Goal: Information Seeking & Learning: Learn about a topic

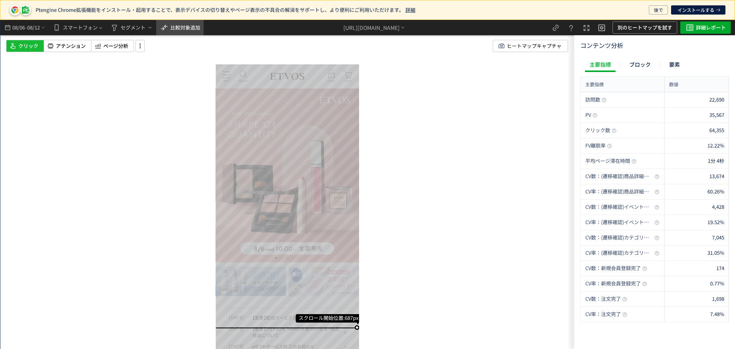
click at [198, 29] on span "比較対象追加" at bounding box center [185, 27] width 30 height 7
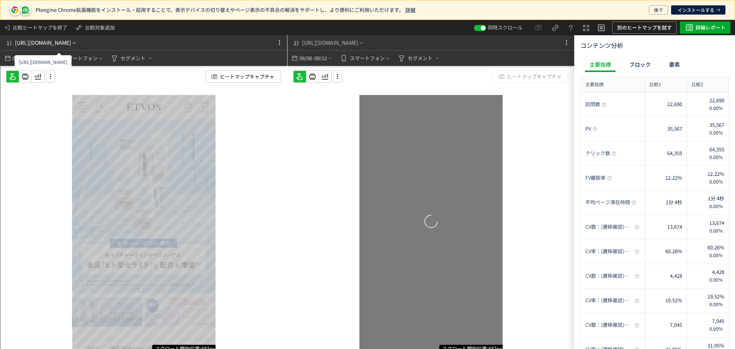
click at [71, 41] on div "[URL][DOMAIN_NAME]" at bounding box center [43, 43] width 56 height 8
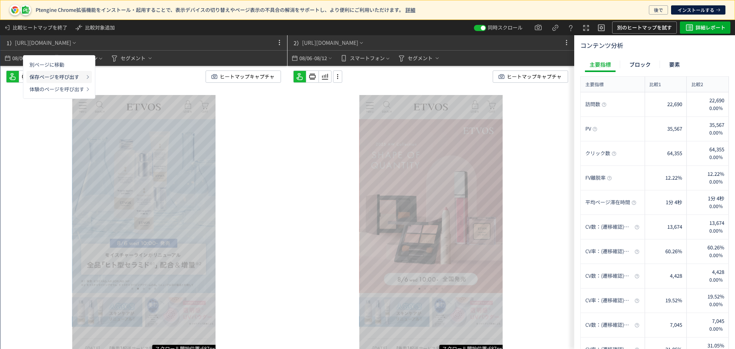
click at [79, 75] on p "保存ページを呼び出す" at bounding box center [56, 77] width 55 height 12
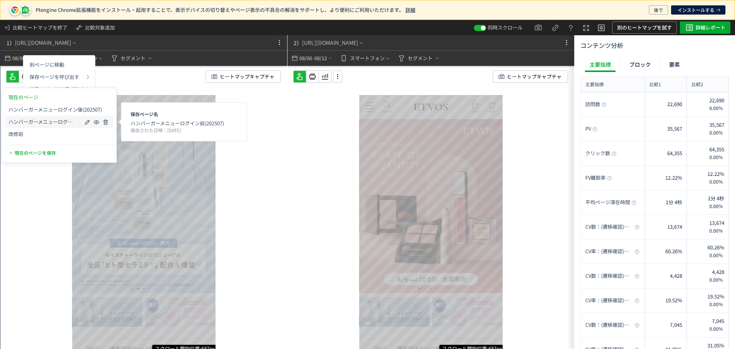
click at [56, 119] on span "ハンバーガーメニューログイン前(202507)" at bounding box center [41, 122] width 67 height 6
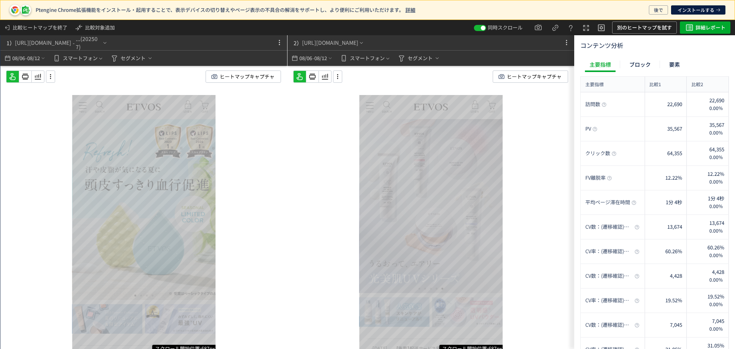
drag, startPoint x: 323, startPoint y: 59, endPoint x: 324, endPoint y: 80, distance: 20.3
click at [322, 59] on span "08/12" at bounding box center [320, 58] width 13 height 15
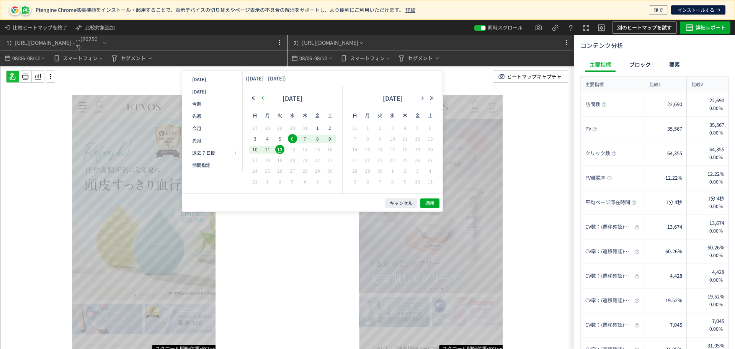
click at [263, 96] on icon "button" at bounding box center [262, 98] width 5 height 5
click at [277, 172] on span "29" at bounding box center [279, 170] width 9 height 9
click at [367, 139] on span "4" at bounding box center [367, 138] width 9 height 9
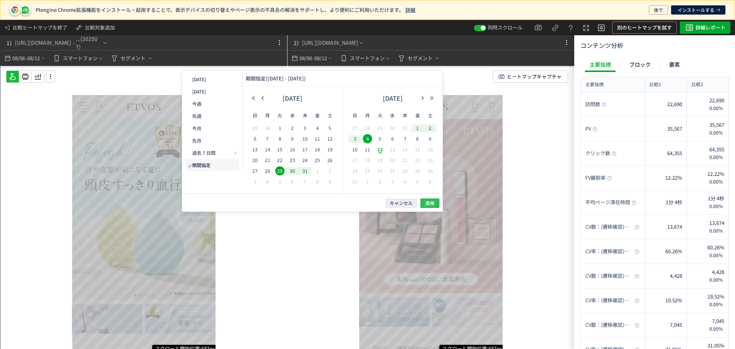
click at [431, 202] on span "適用" at bounding box center [429, 203] width 9 height 7
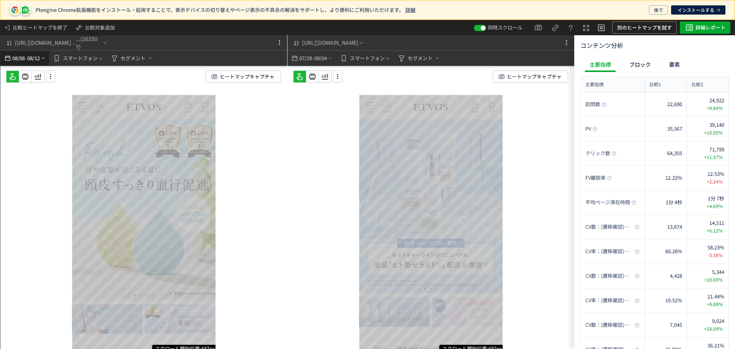
click at [44, 58] on icon "heatmap-top-bar" at bounding box center [43, 58] width 6 height 6
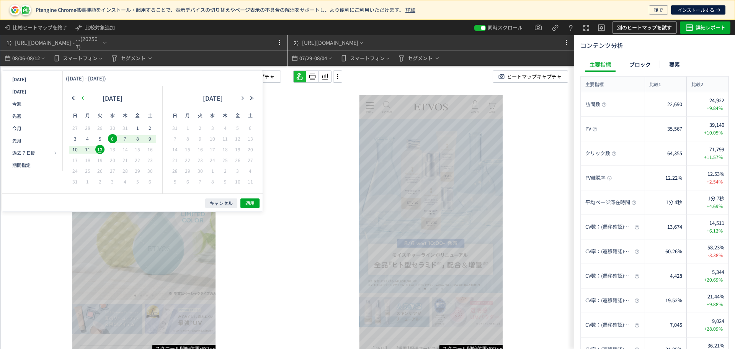
click at [82, 95] on button "button" at bounding box center [82, 97] width 9 height 5
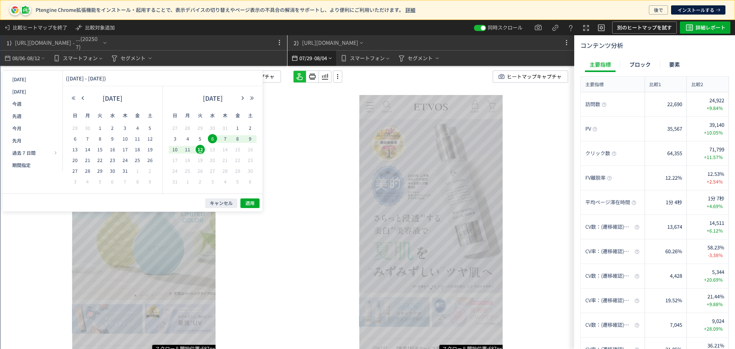
click at [315, 60] on span "08/04" at bounding box center [320, 58] width 13 height 15
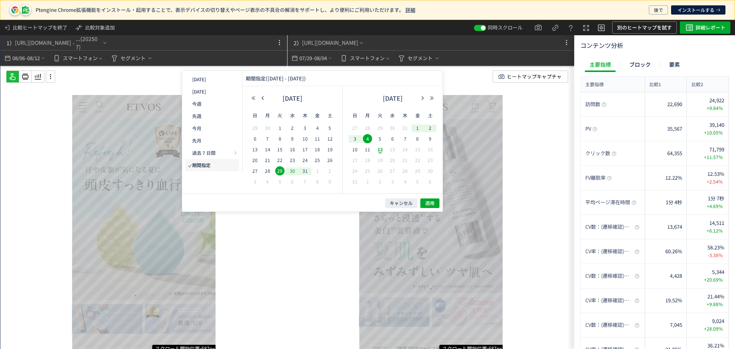
click at [294, 168] on span "30" at bounding box center [292, 170] width 9 height 9
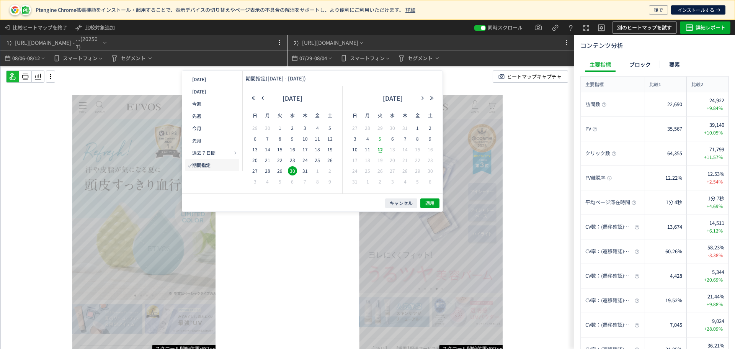
click at [380, 139] on span "5" at bounding box center [380, 138] width 9 height 9
click at [433, 203] on span "適用" at bounding box center [429, 203] width 9 height 7
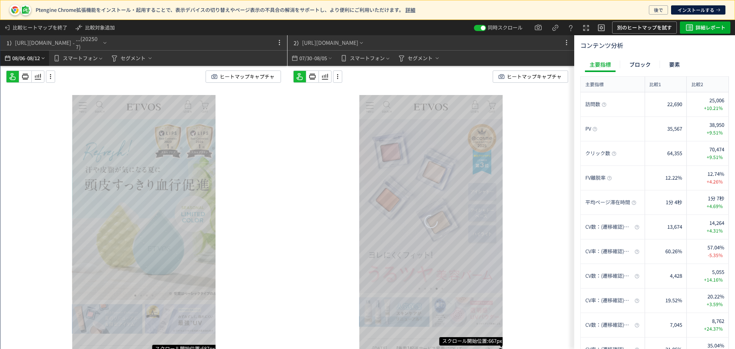
click at [38, 55] on span "08/12" at bounding box center [33, 58] width 13 height 15
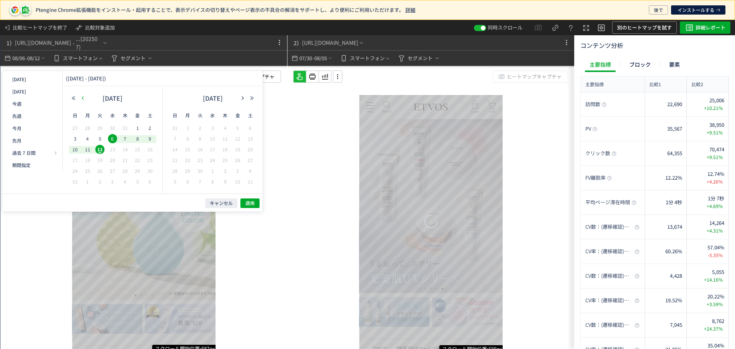
click at [82, 98] on use "button" at bounding box center [83, 97] width 2 height 3
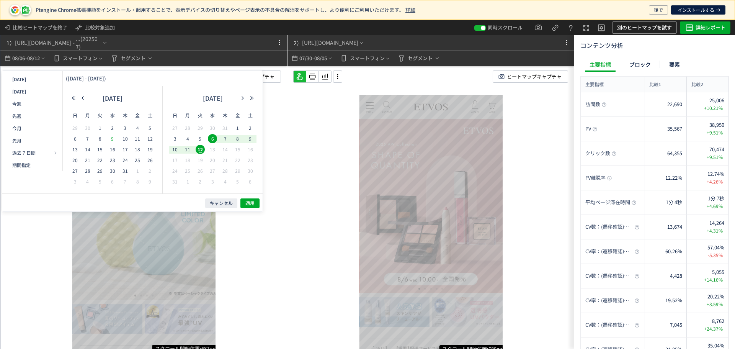
click at [109, 138] on span "9" at bounding box center [112, 138] width 9 height 9
click at [101, 146] on span "15" at bounding box center [99, 149] width 9 height 9
click at [253, 203] on span "適用" at bounding box center [249, 203] width 9 height 7
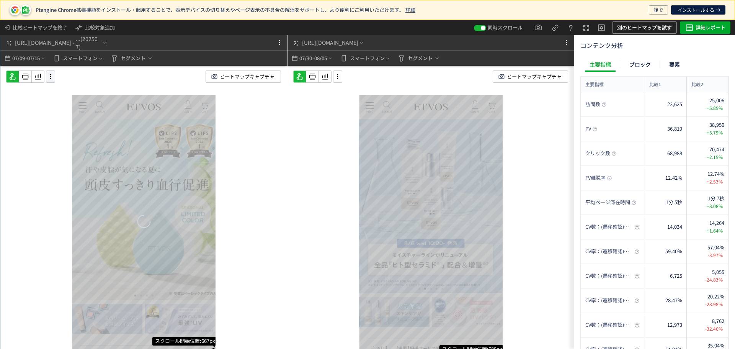
click at [51, 76] on icon at bounding box center [50, 76] width 9 height 8
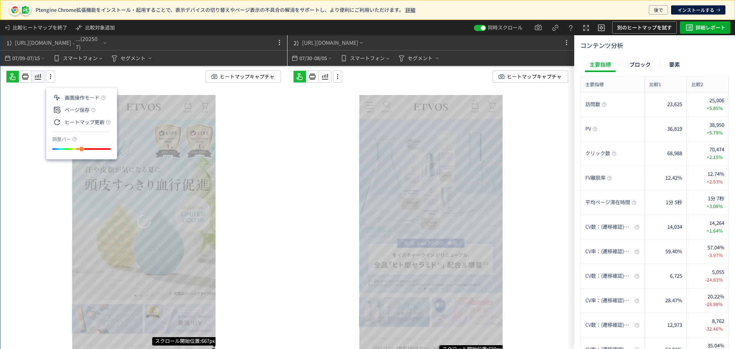
click at [41, 79] on icon at bounding box center [37, 76] width 9 height 9
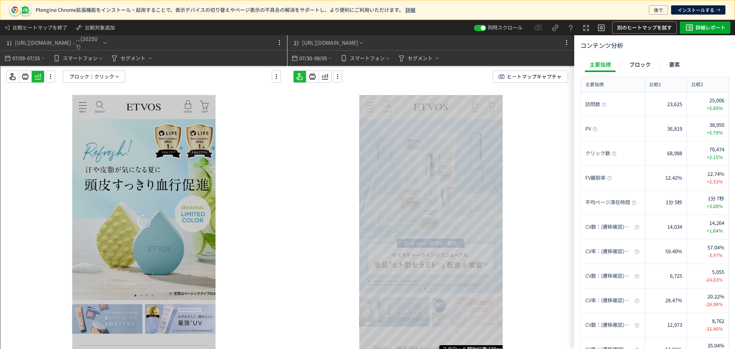
click at [92, 79] on span "ブロック：" at bounding box center [81, 76] width 25 height 11
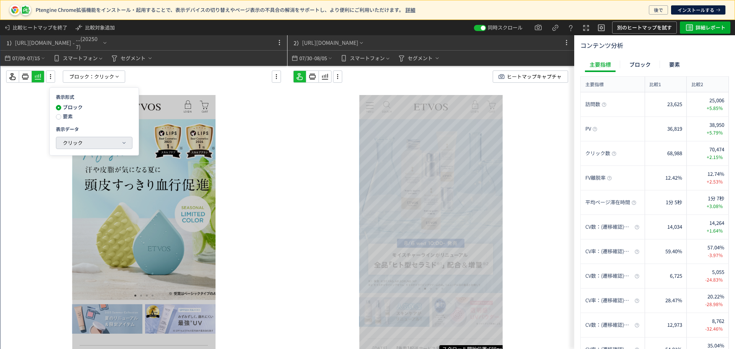
drag, startPoint x: 85, startPoint y: 141, endPoint x: 93, endPoint y: 163, distance: 23.1
click at [85, 142] on button "クリック" at bounding box center [94, 142] width 76 height 11
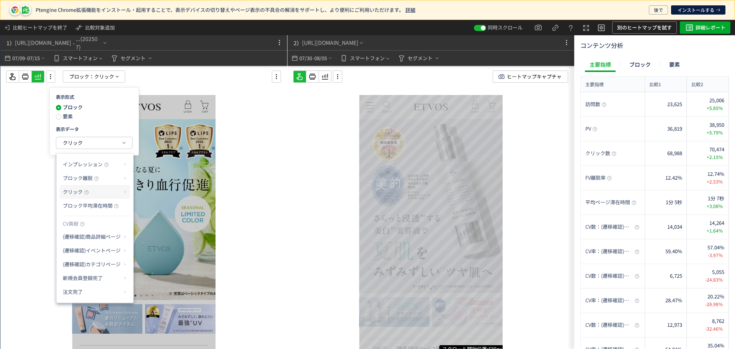
click at [95, 189] on p "クリック" at bounding box center [92, 191] width 59 height 13
click at [165, 209] on li "クリック率" at bounding box center [155, 210] width 41 height 14
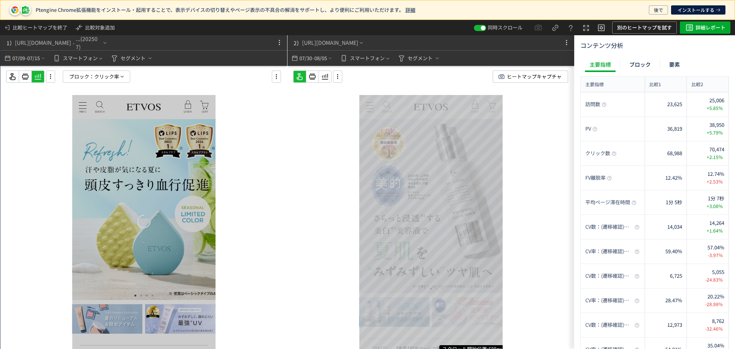
click at [46, 75] on div at bounding box center [26, 76] width 40 height 12
click at [41, 75] on use at bounding box center [38, 77] width 7 height 6
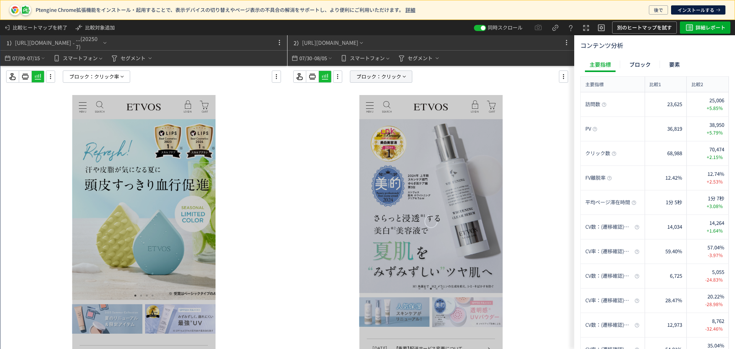
click at [368, 78] on span "ブロック：" at bounding box center [368, 76] width 25 height 11
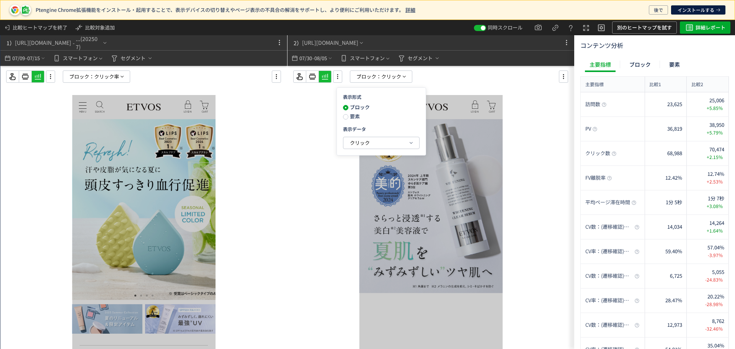
click at [356, 116] on span "要素" at bounding box center [353, 116] width 11 height 7
click at [351, 142] on span "クリック" at bounding box center [360, 142] width 20 height 7
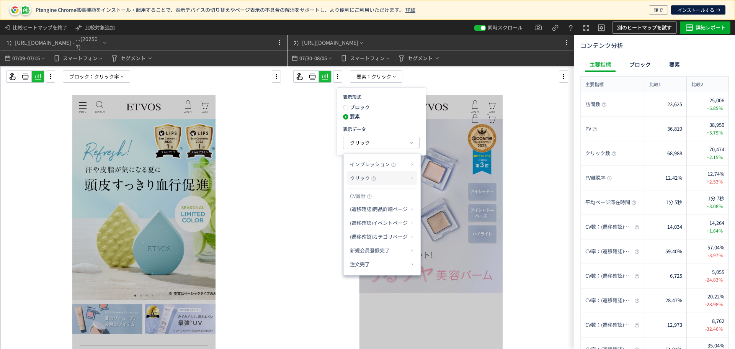
click at [366, 181] on span "クリック" at bounding box center [360, 177] width 20 height 7
click at [457, 198] on li "クリック率" at bounding box center [442, 196] width 41 height 14
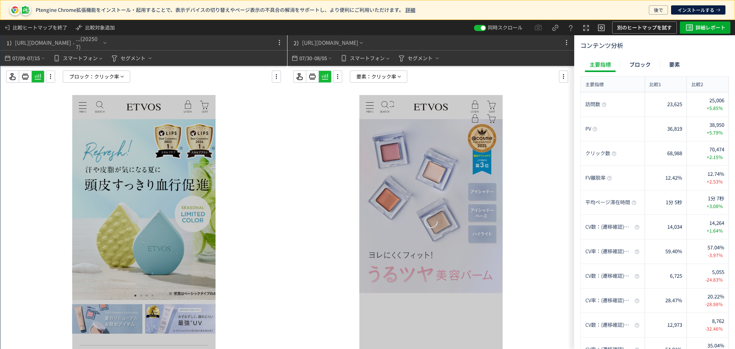
click at [88, 75] on span "ブロック：" at bounding box center [81, 76] width 25 height 11
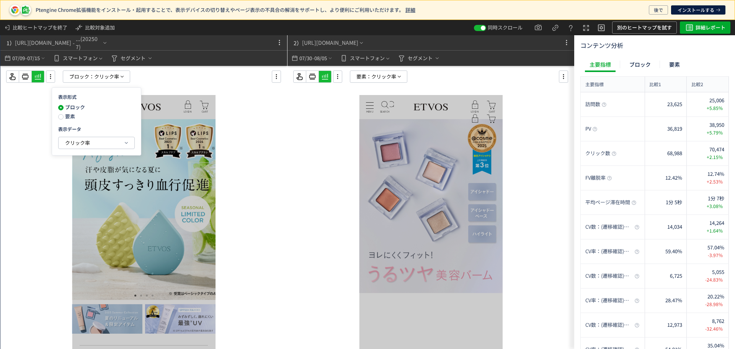
click at [74, 117] on span "要素" at bounding box center [69, 116] width 11 height 7
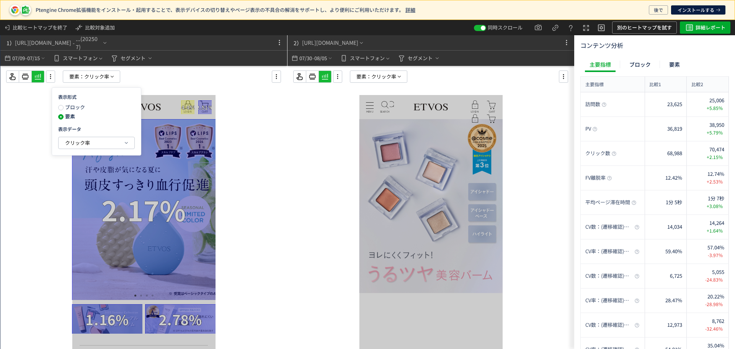
click at [264, 146] on div at bounding box center [143, 223] width 287 height 314
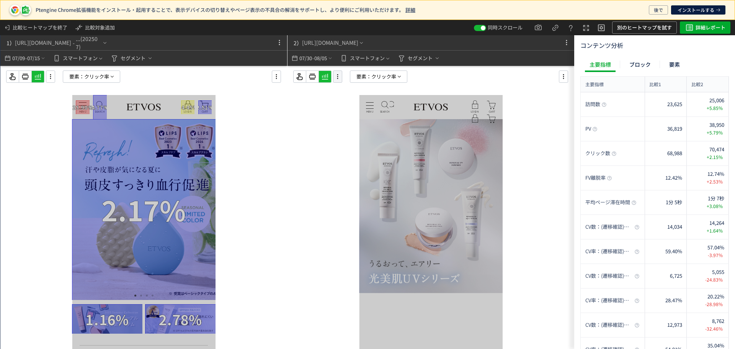
click at [336, 79] on icon at bounding box center [337, 76] width 9 height 8
click at [358, 104] on li "画面操作モード" at bounding box center [368, 110] width 64 height 12
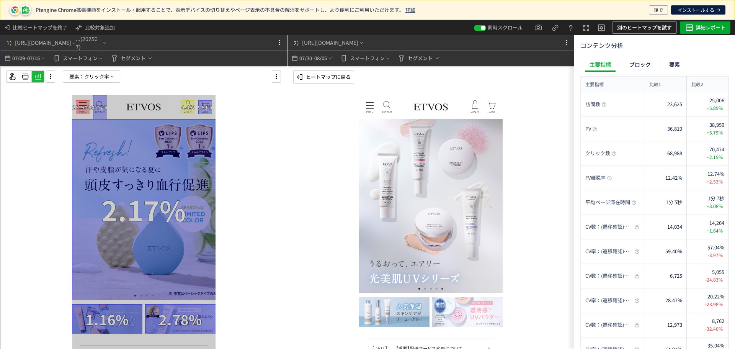
click at [420, 289] on button "1" at bounding box center [420, 289] width 4 height 4
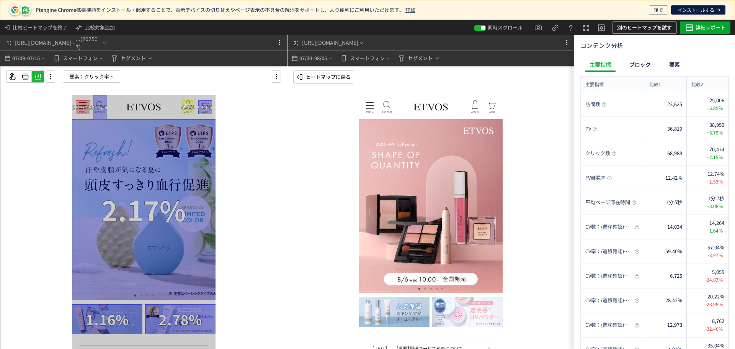
click at [303, 82] on div "ヒートマップに戻る" at bounding box center [323, 77] width 56 height 12
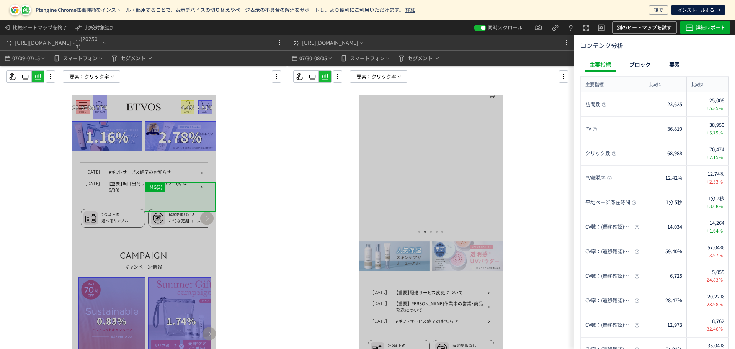
scroll to position [230, 0]
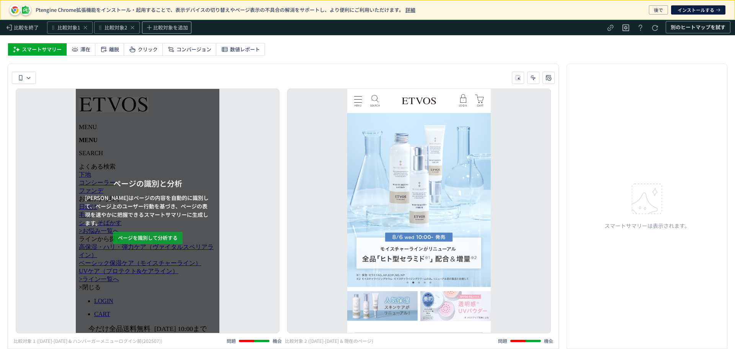
click at [167, 234] on span "ページを識別して分析する" at bounding box center [148, 238] width 60 height 12
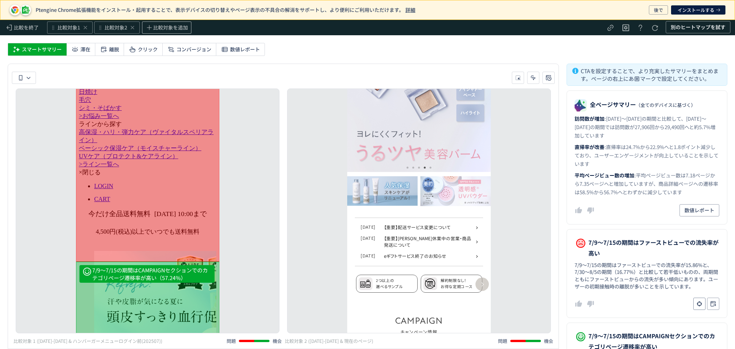
scroll to position [156, 0]
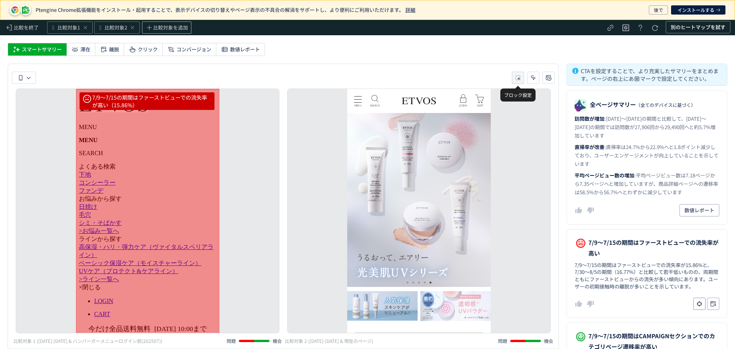
click at [519, 79] on use "heatmap-toolbar-container" at bounding box center [518, 77] width 5 height 5
click at [521, 115] on li "比較対象2" at bounding box center [518, 113] width 31 height 14
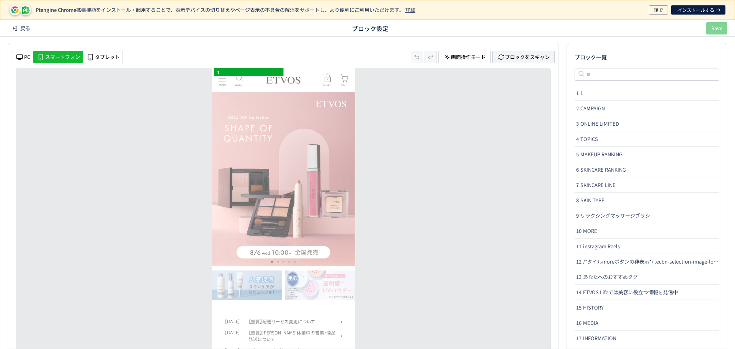
click at [551, 61] on button "ブロックをスキャン" at bounding box center [523, 57] width 62 height 12
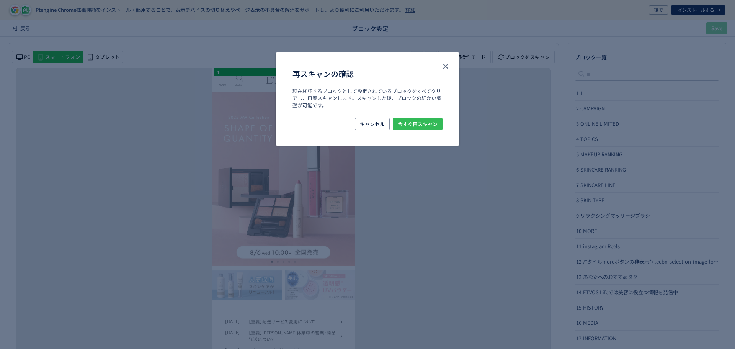
click at [438, 126] on button "今すぐ再スキャン" at bounding box center [418, 124] width 50 height 12
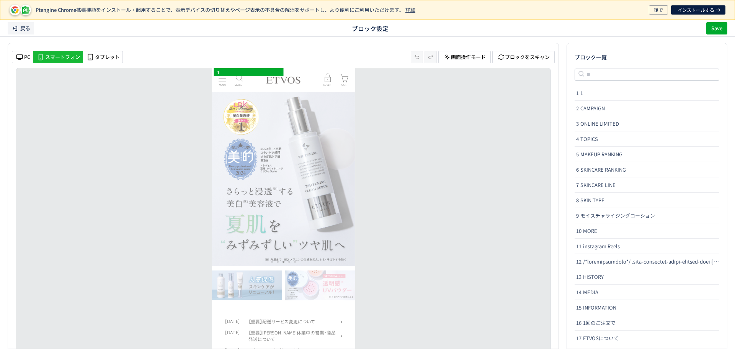
click at [23, 32] on span "戻る" at bounding box center [25, 28] width 10 height 12
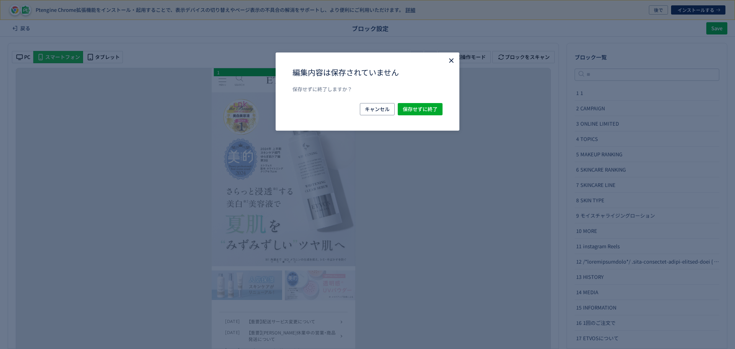
click at [448, 62] on icon "Close" at bounding box center [452, 61] width 8 height 8
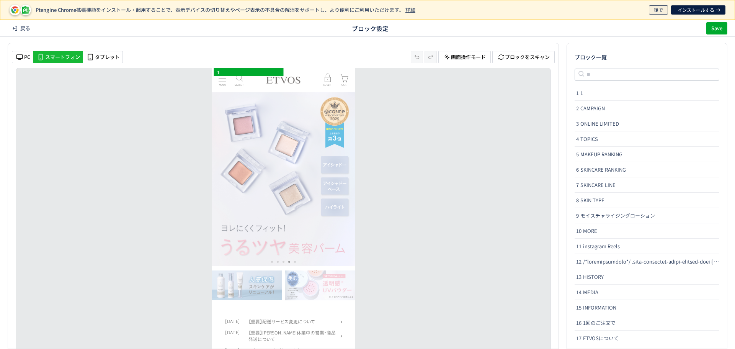
click at [658, 10] on span "後で" at bounding box center [658, 9] width 9 height 9
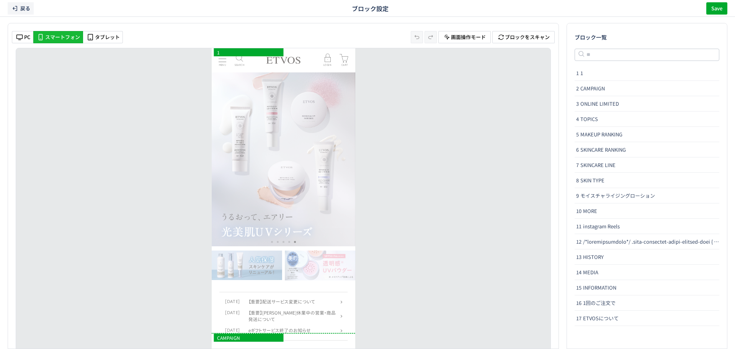
click at [28, 11] on span "戻る" at bounding box center [25, 8] width 10 height 12
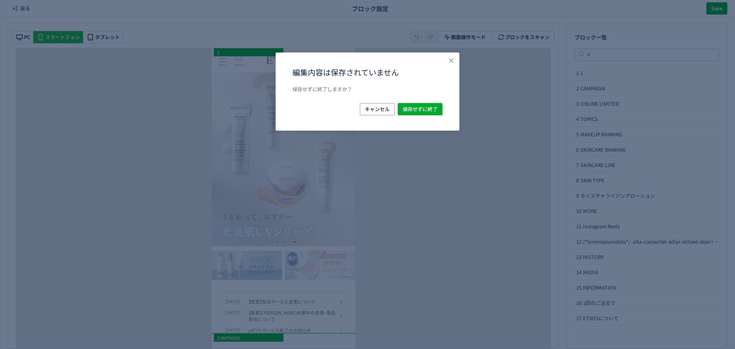
click at [413, 116] on div "編集内容は保存されていません 保存せずに終了しますか？ キャンセル 保存せずに終了" at bounding box center [368, 91] width 184 height 78
click at [414, 109] on span "保存せずに終了" at bounding box center [420, 109] width 35 height 12
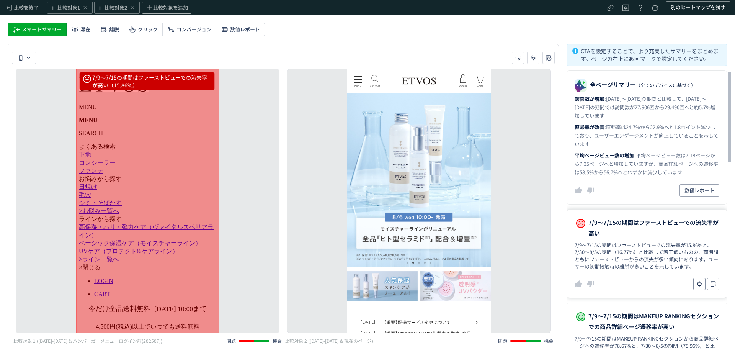
click at [648, 237] on span "7/9～7/15の期間はファーストビューでの流失率が高い" at bounding box center [653, 227] width 131 height 21
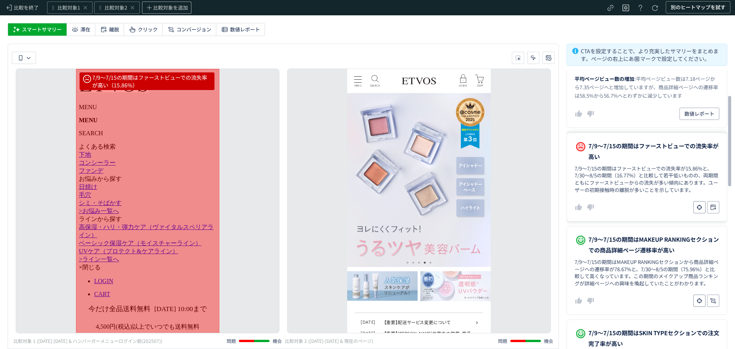
click at [699, 306] on span "heatmap-report-container" at bounding box center [700, 300] width 8 height 15
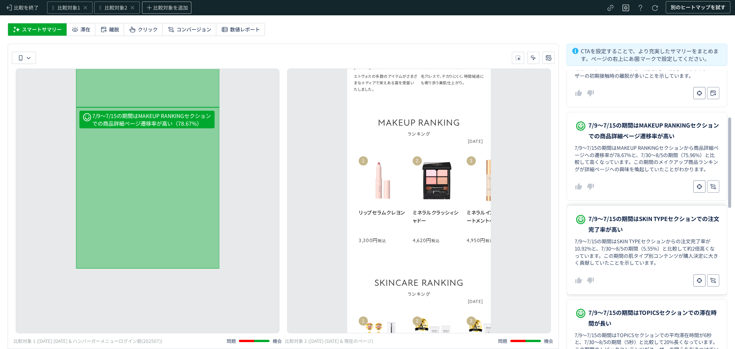
scroll to position [191, 0]
click at [699, 281] on icon "heatmap-report-container" at bounding box center [700, 280] width 8 height 8
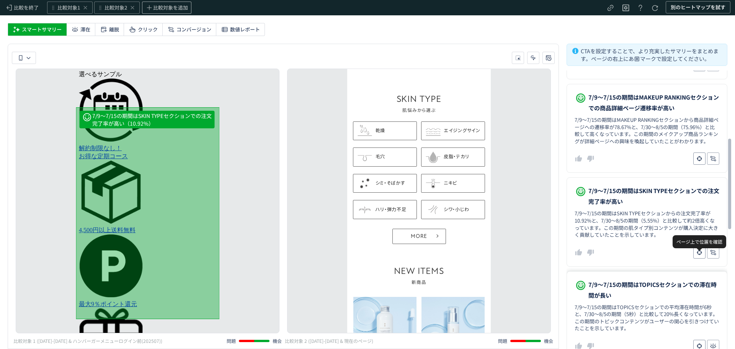
scroll to position [268, 0]
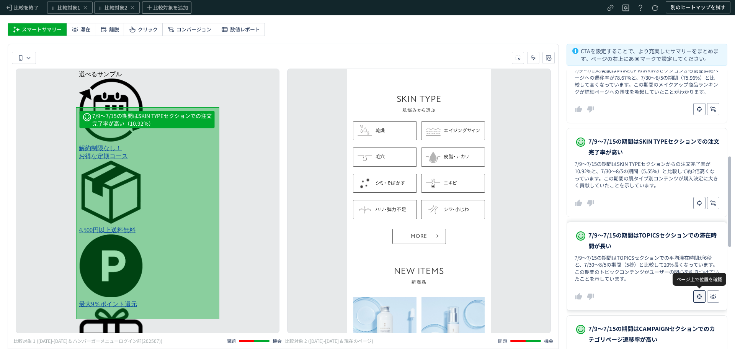
click at [698, 293] on icon "heatmap-report-container" at bounding box center [700, 296] width 8 height 8
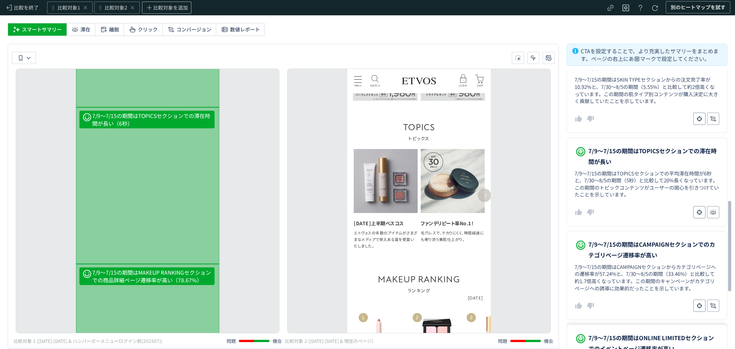
scroll to position [421, 0]
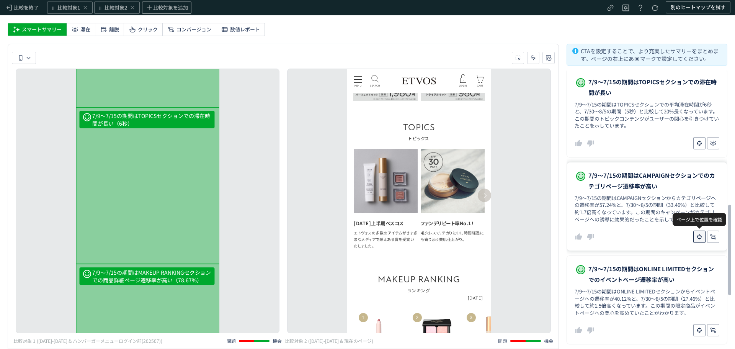
click at [697, 233] on icon "heatmap-report-container" at bounding box center [700, 237] width 8 height 8
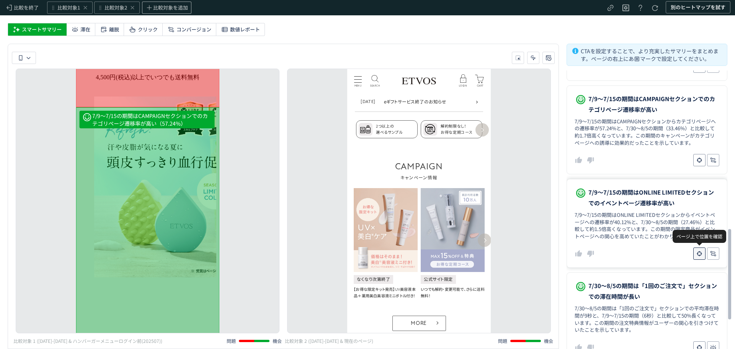
click at [699, 253] on icon "heatmap-report-container" at bounding box center [700, 254] width 8 height 8
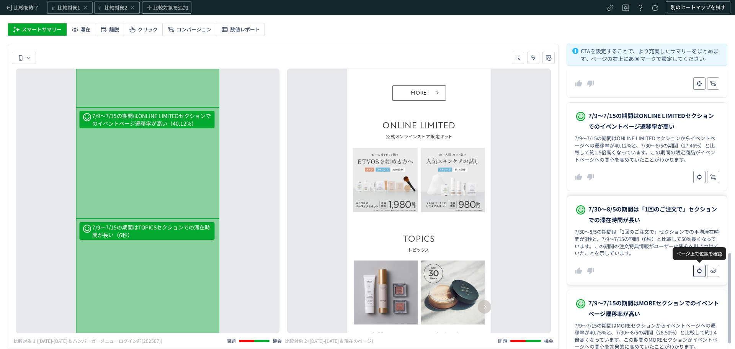
click at [699, 269] on use "heatmap-report-container" at bounding box center [699, 270] width 5 height 5
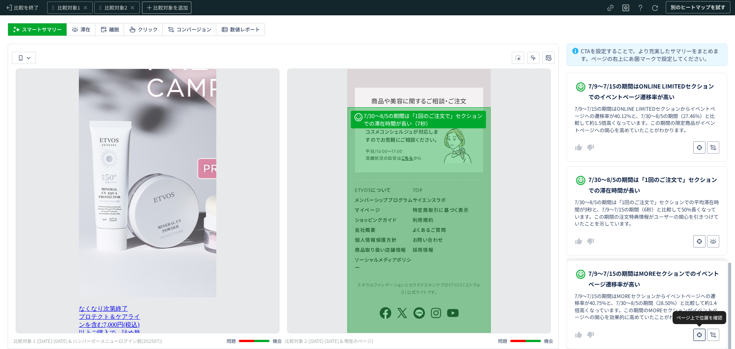
click at [693, 332] on button "heatmap-report-container" at bounding box center [699, 334] width 12 height 12
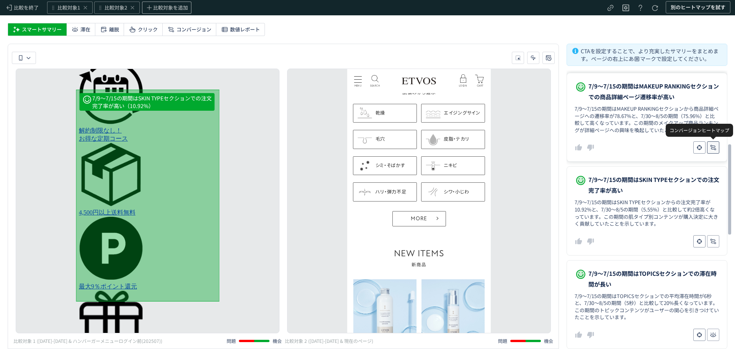
click at [711, 151] on icon "heatmap-report-container" at bounding box center [713, 148] width 8 height 8
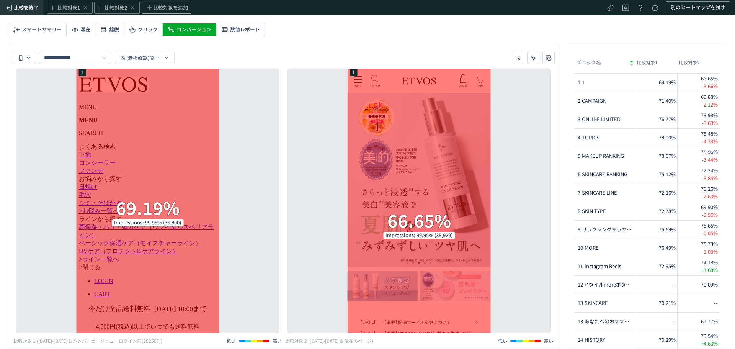
click at [25, 6] on span "比較を終了" at bounding box center [26, 7] width 25 height 7
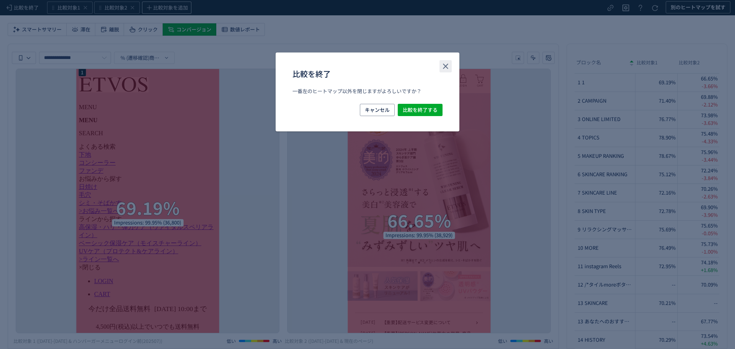
drag, startPoint x: 444, startPoint y: 61, endPoint x: 638, endPoint y: 0, distance: 203.8
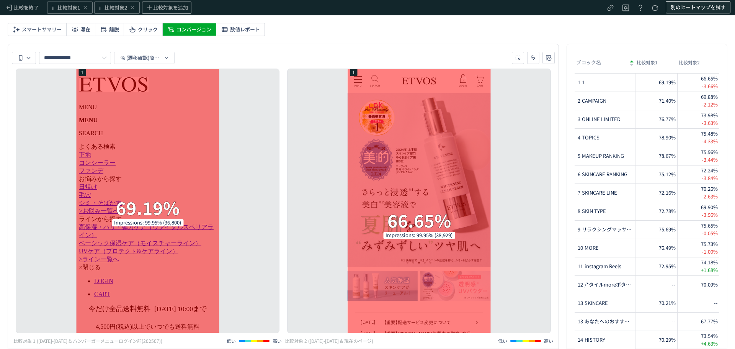
click at [677, 11] on span "別のヒートマップを試す" at bounding box center [698, 7] width 55 height 12
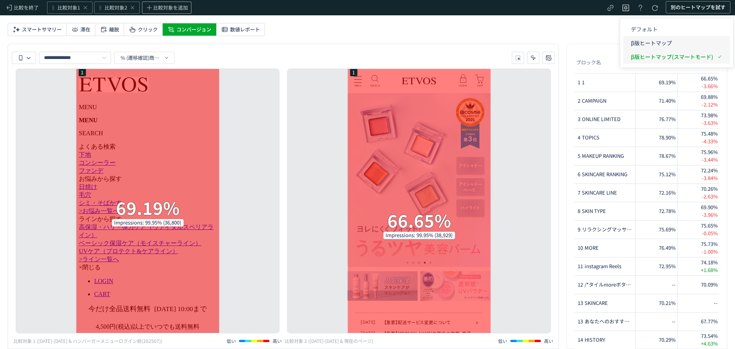
click at [651, 38] on p "β版ヒートマップ" at bounding box center [672, 43] width 82 height 14
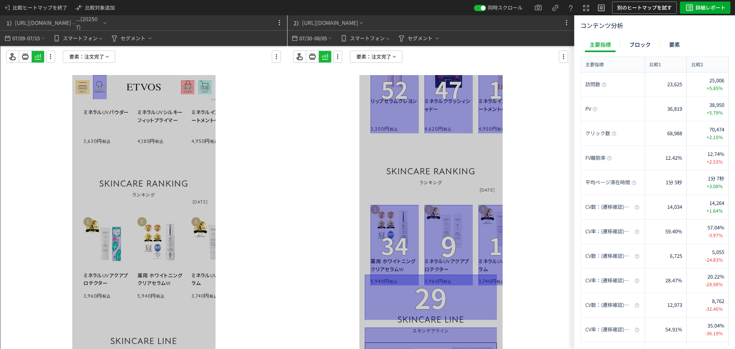
scroll to position [919, 0]
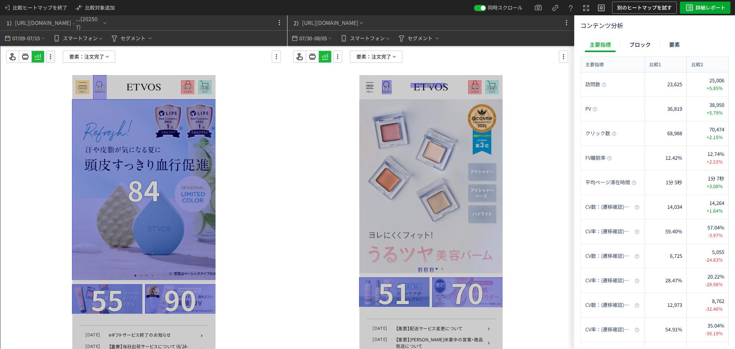
click at [54, 59] on icon at bounding box center [50, 56] width 9 height 8
click at [95, 84] on li "画面操作モード" at bounding box center [81, 90] width 64 height 12
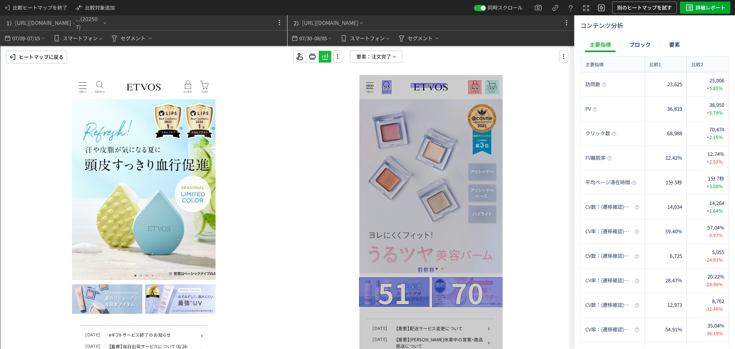
click at [81, 89] on div "MENU MENU" at bounding box center [83, 87] width 14 height 14
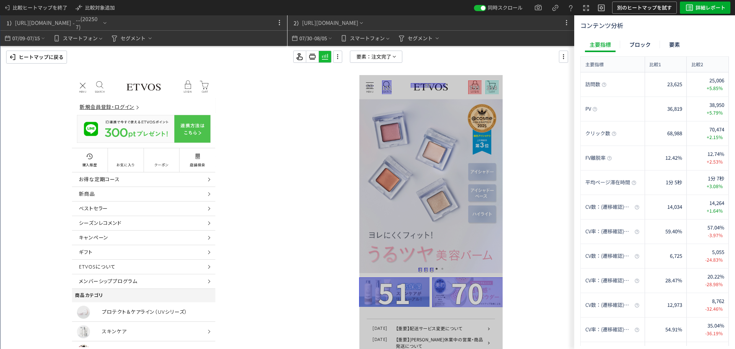
click at [59, 57] on p "ヒートマップに戻る" at bounding box center [41, 57] width 45 height 12
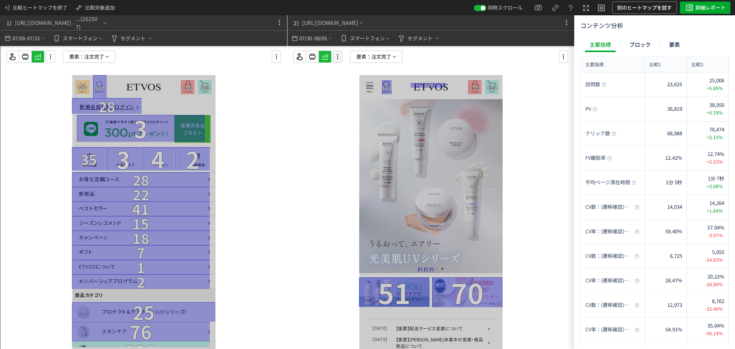
click at [338, 57] on icon at bounding box center [337, 56] width 9 height 8
drag, startPoint x: 356, startPoint y: 79, endPoint x: 3, endPoint y: 6, distance: 360.8
click at [356, 84] on li "画面操作モード" at bounding box center [368, 90] width 64 height 12
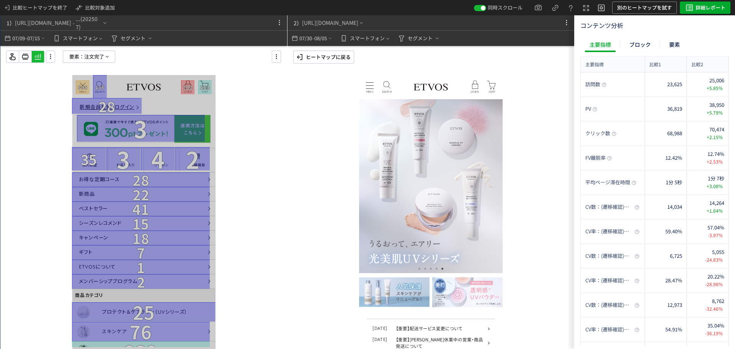
click at [369, 83] on div "MENU MENU" at bounding box center [370, 87] width 14 height 14
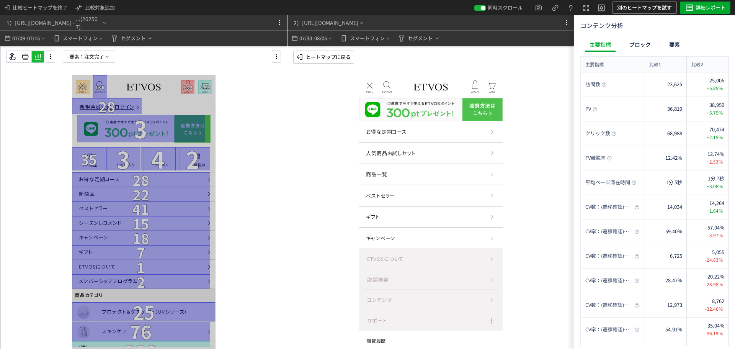
click at [338, 57] on p "ヒートマップに戻る" at bounding box center [328, 57] width 45 height 12
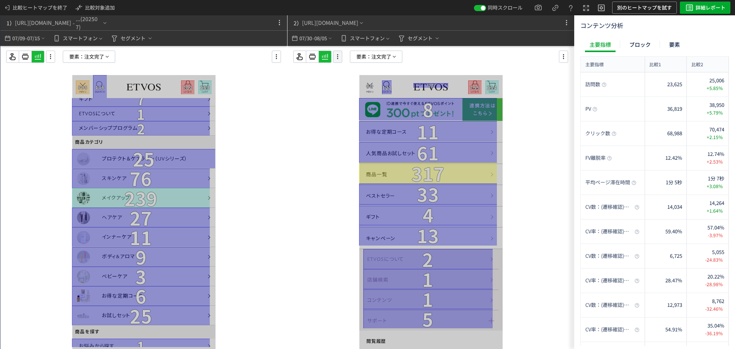
click at [335, 56] on icon at bounding box center [337, 56] width 9 height 8
drag, startPoint x: 345, startPoint y: 75, endPoint x: 49, endPoint y: 38, distance: 299.0
click at [0, 0] on icon at bounding box center [0, 0] width 0 height 0
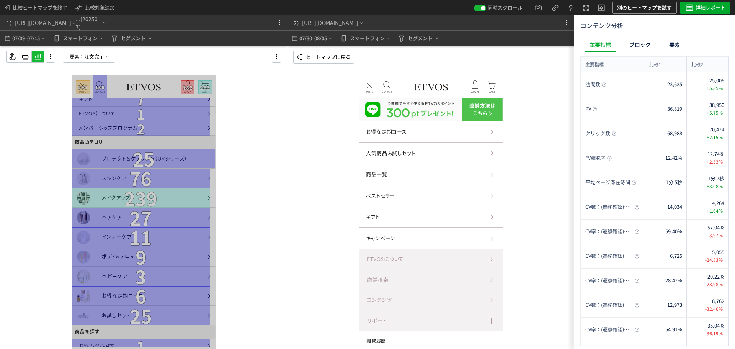
click at [460, 173] on div "商品一覧" at bounding box center [431, 174] width 144 height 21
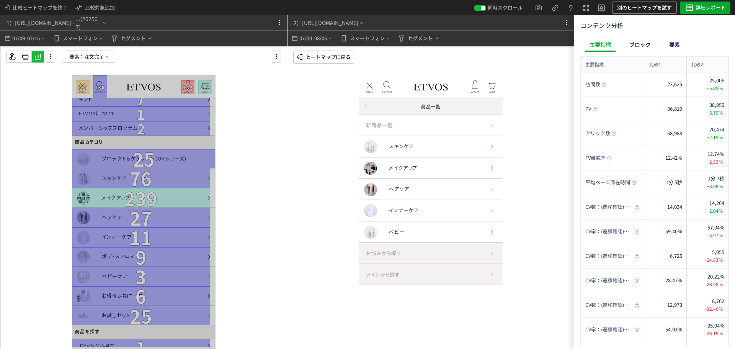
click at [346, 61] on p "ヒートマップに戻る" at bounding box center [328, 57] width 45 height 12
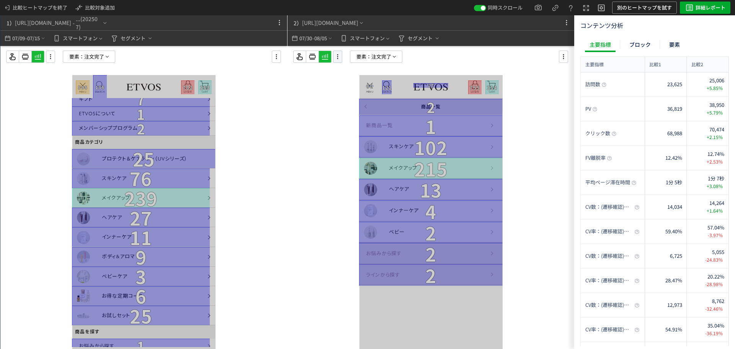
click at [335, 56] on icon at bounding box center [337, 56] width 9 height 8
click at [381, 84] on li "画面操作モード" at bounding box center [368, 90] width 64 height 12
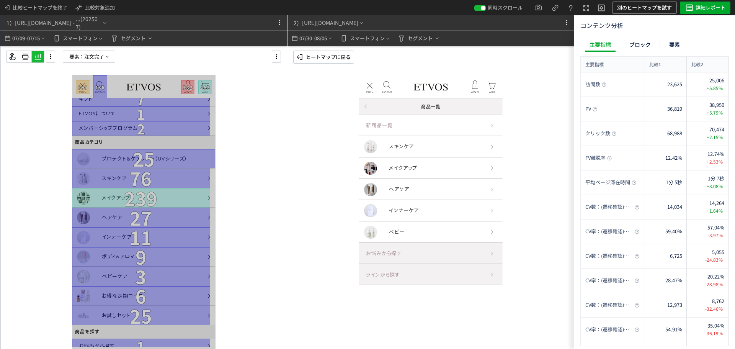
click at [367, 109] on div "商品一覧" at bounding box center [431, 106] width 144 height 16
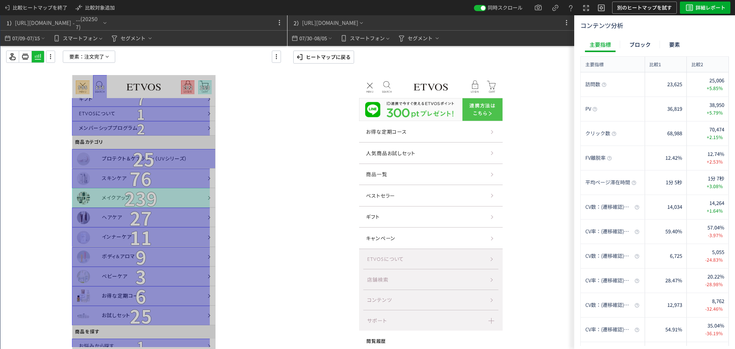
click at [344, 54] on p "ヒートマップに戻る" at bounding box center [328, 57] width 45 height 12
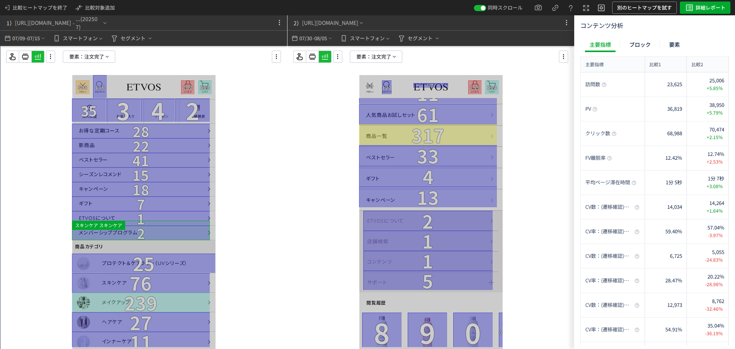
scroll to position [0, 0]
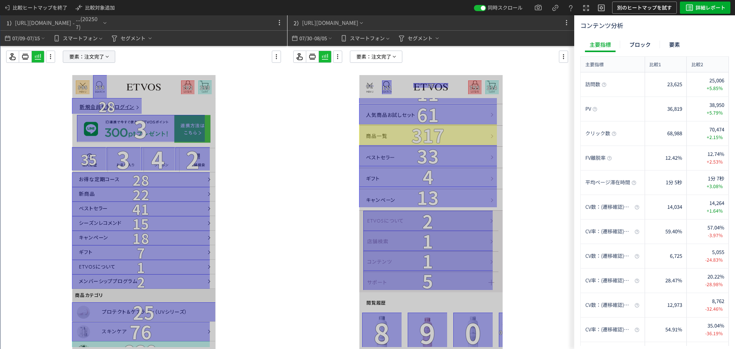
click at [101, 59] on span "注文完了" at bounding box center [94, 56] width 20 height 11
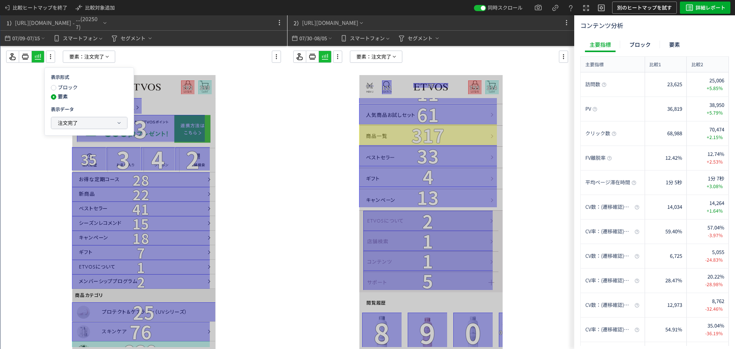
click at [0, 0] on button "注文完了" at bounding box center [0, 0] width 0 height 0
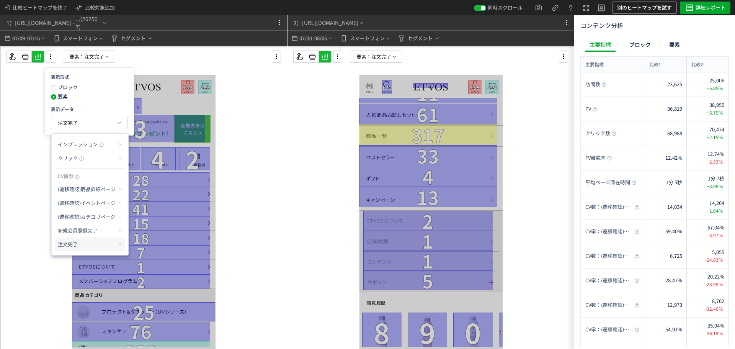
click at [92, 238] on p "注文完了" at bounding box center [87, 244] width 59 height 13
click at [0, 0] on li "CV貢献率" at bounding box center [0, 0] width 0 height 0
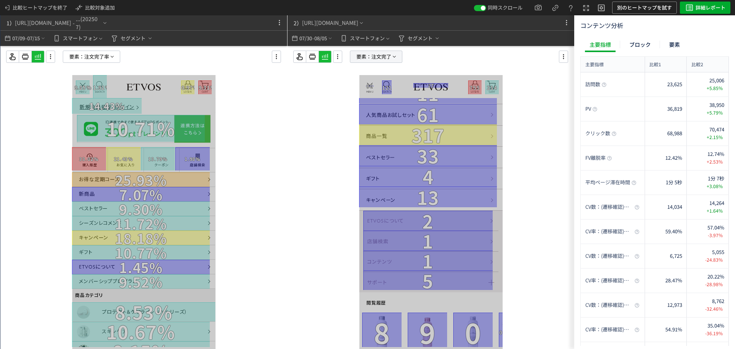
click at [390, 51] on div "2） [URL][DOMAIN_NAME] 07/30 - 08/05 スマートフォン セグメント 要素： 注文完了 ヒートマップに戻る" at bounding box center [430, 181] width 287 height 333
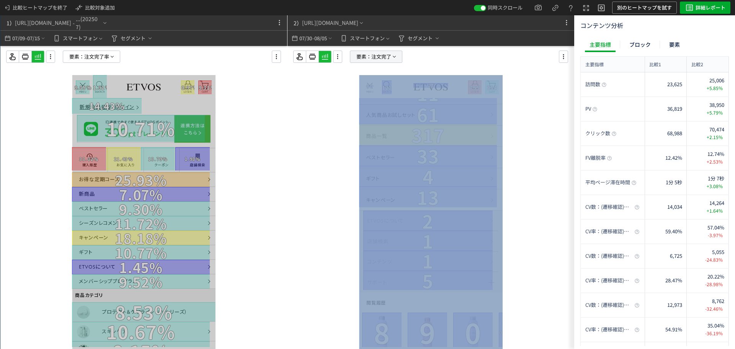
click at [390, 56] on span "注文完了" at bounding box center [381, 56] width 20 height 11
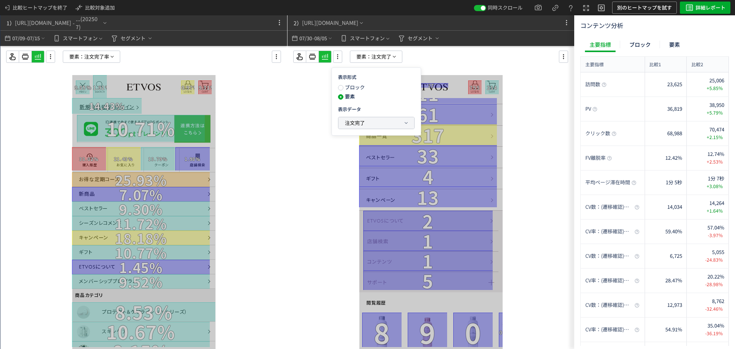
click at [387, 125] on button "注文完了" at bounding box center [376, 122] width 76 height 11
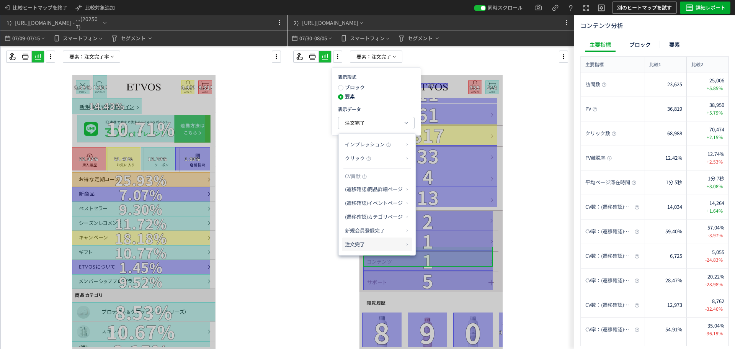
click at [396, 243] on p "注文完了" at bounding box center [374, 244] width 59 height 13
click at [270, 263] on li "CV貢献率" at bounding box center [250, 256] width 39 height 39
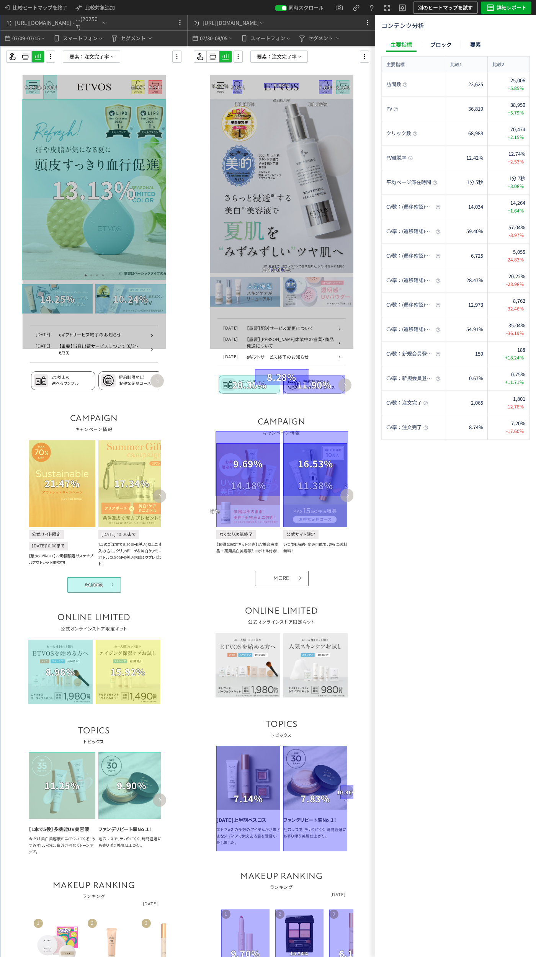
click at [238, 55] on use at bounding box center [238, 56] width 1 height 5
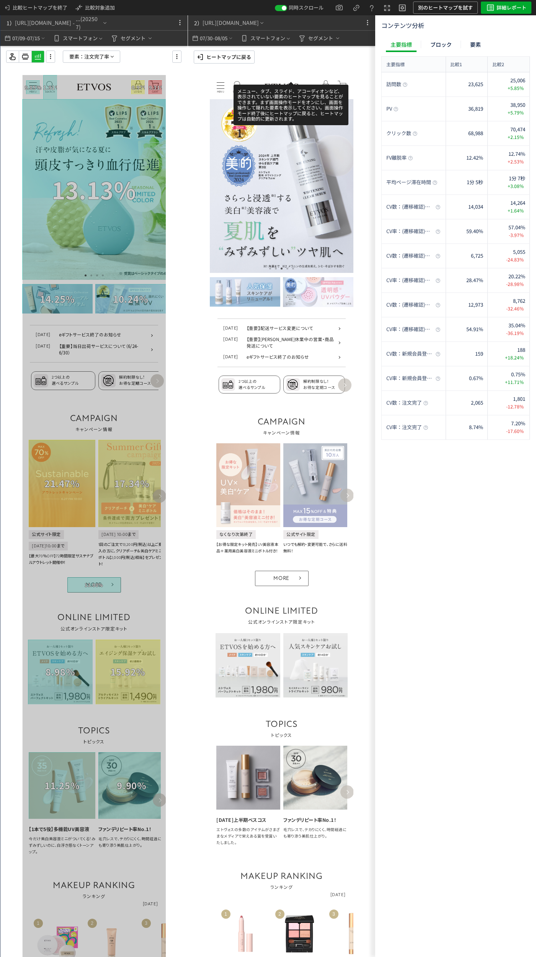
click at [220, 85] on p "MENU" at bounding box center [221, 85] width 8 height 0
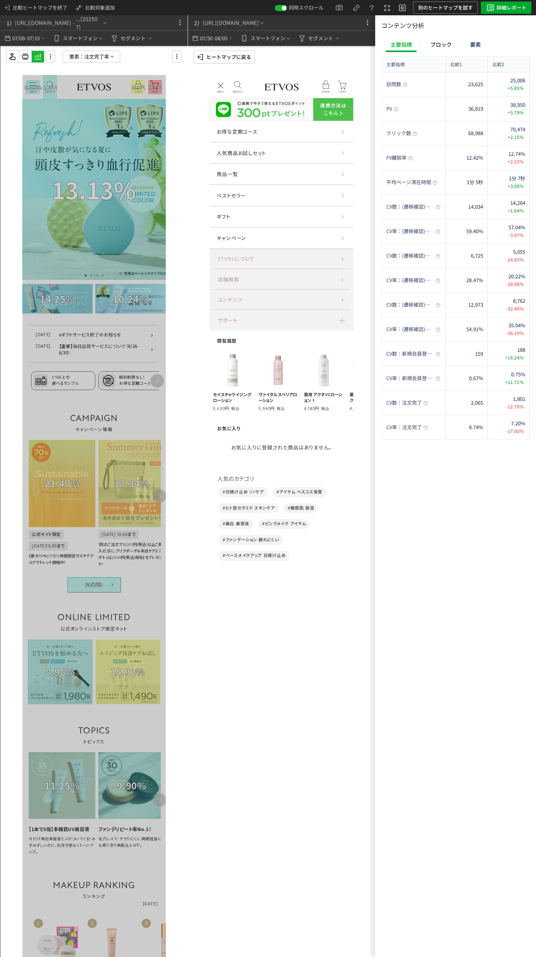
click at [239, 57] on p "ヒートマップに戻る" at bounding box center [228, 57] width 45 height 12
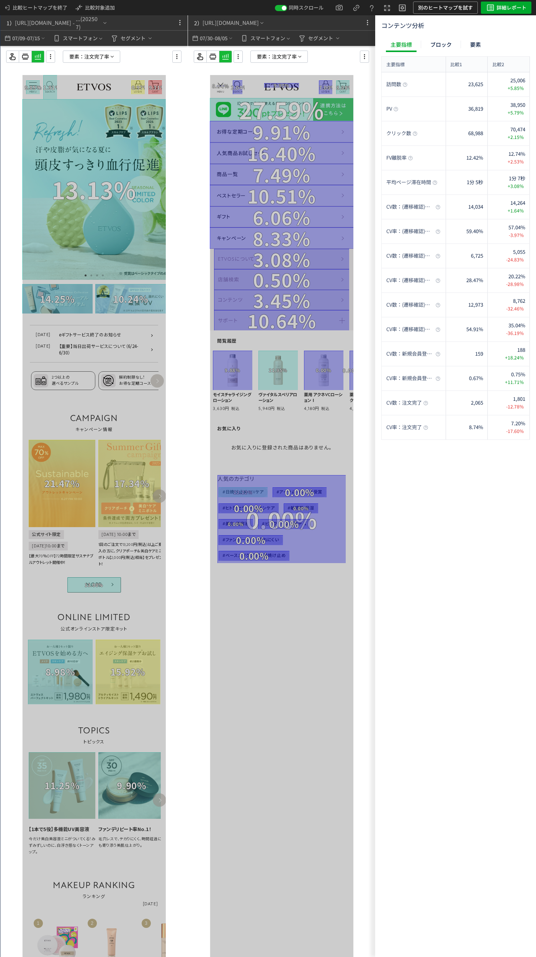
click at [51, 59] on use at bounding box center [50, 56] width 1 height 5
click at [75, 84] on li "画面操作モード" at bounding box center [81, 90] width 64 height 12
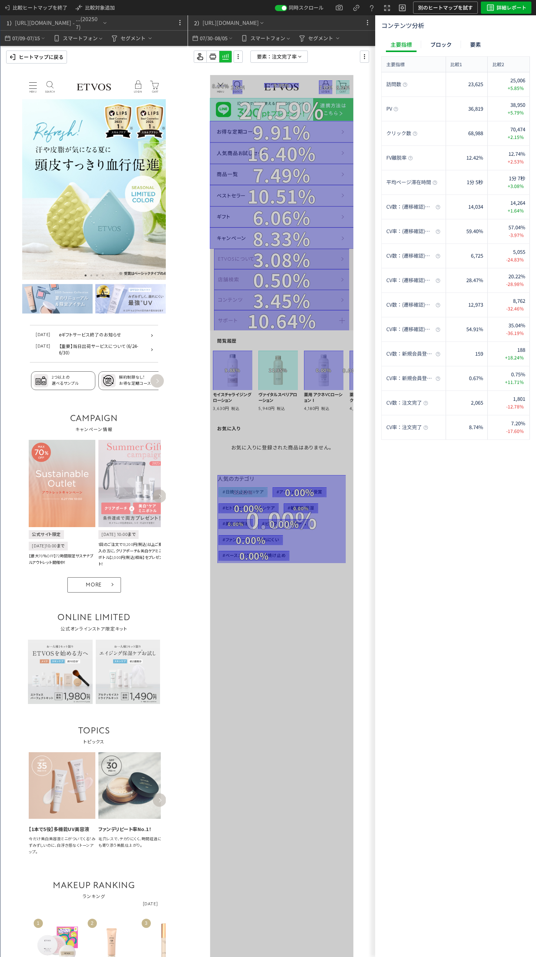
click at [33, 85] on p "MENU" at bounding box center [33, 85] width 8 height 0
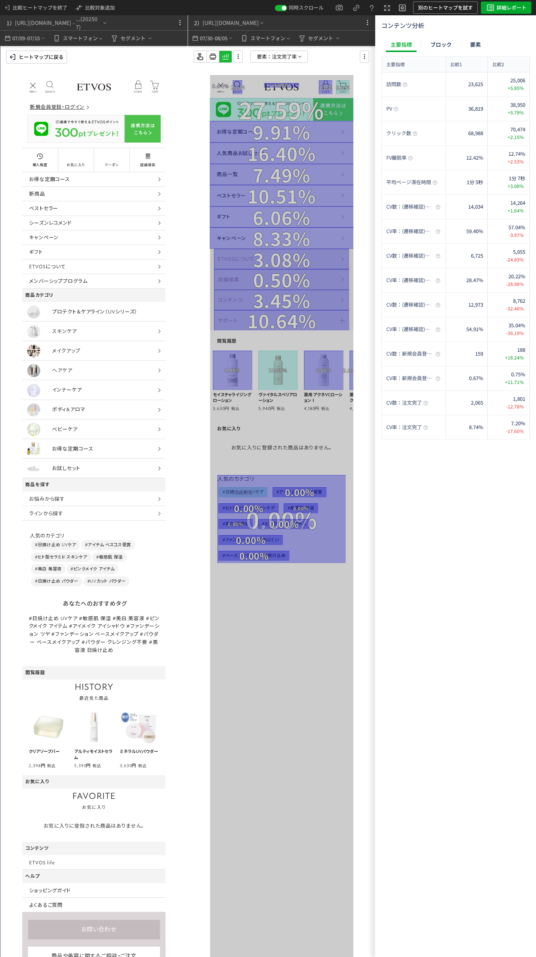
click at [46, 55] on p "ヒートマップに戻る" at bounding box center [41, 57] width 45 height 12
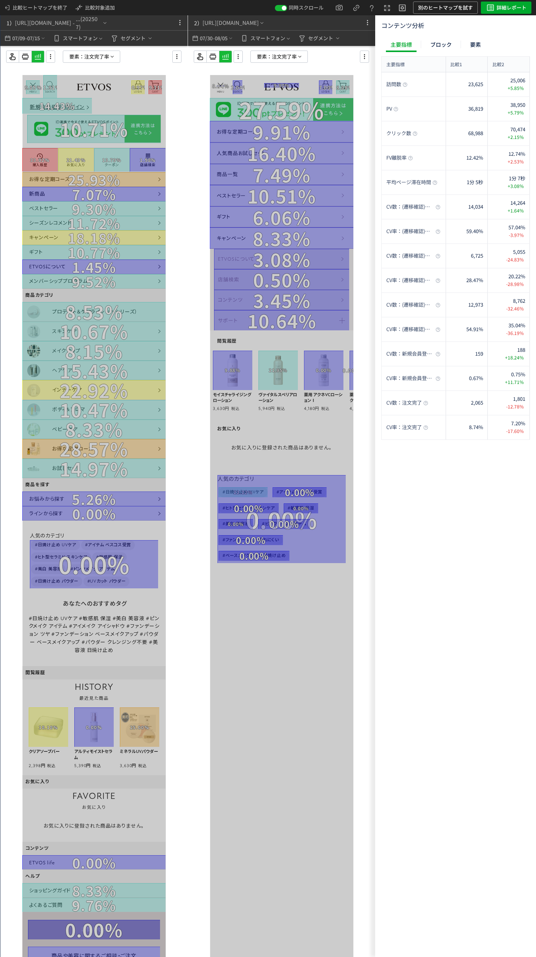
click at [298, 57] on icon at bounding box center [300, 57] width 6 height 6
click at [283, 123] on button "注文完了率" at bounding box center [279, 122] width 76 height 11
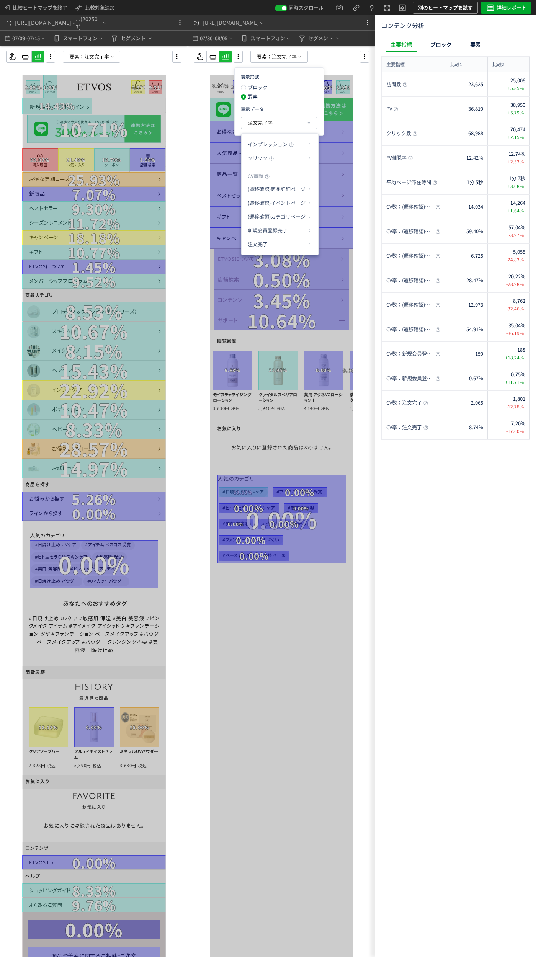
click at [298, 159] on p "クリック" at bounding box center [277, 158] width 59 height 13
click at [0, 0] on li "クリック率" at bounding box center [0, 0] width 0 height 0
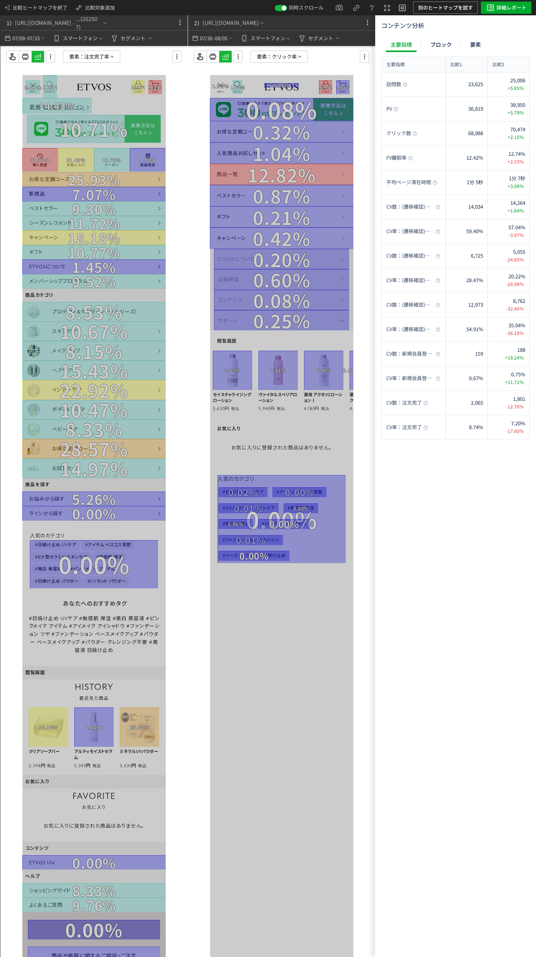
click at [99, 59] on span "注文完了率" at bounding box center [96, 56] width 25 height 11
click at [0, 0] on button "注文完了率" at bounding box center [0, 0] width 0 height 0
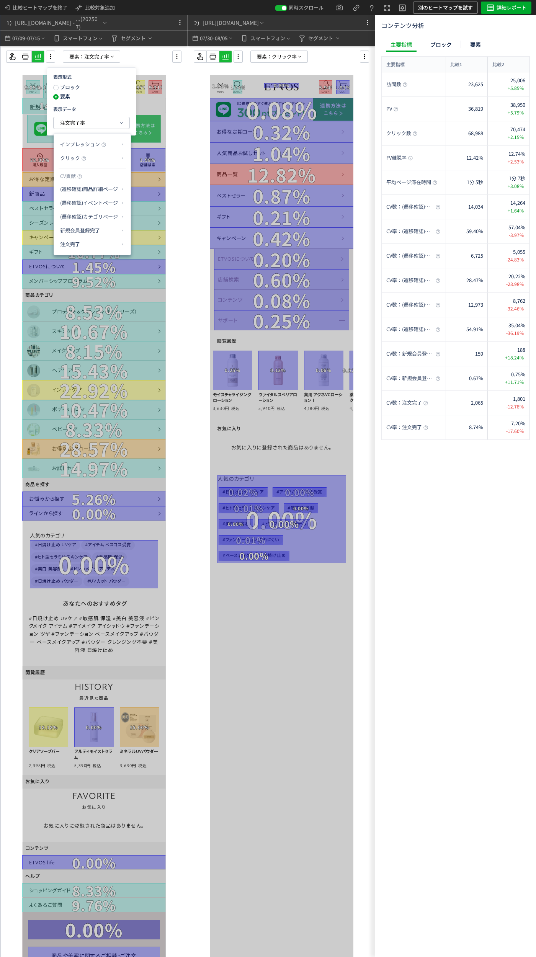
click at [111, 160] on p "クリック" at bounding box center [89, 158] width 59 height 13
click at [0, 0] on li "クリック率" at bounding box center [0, 0] width 0 height 0
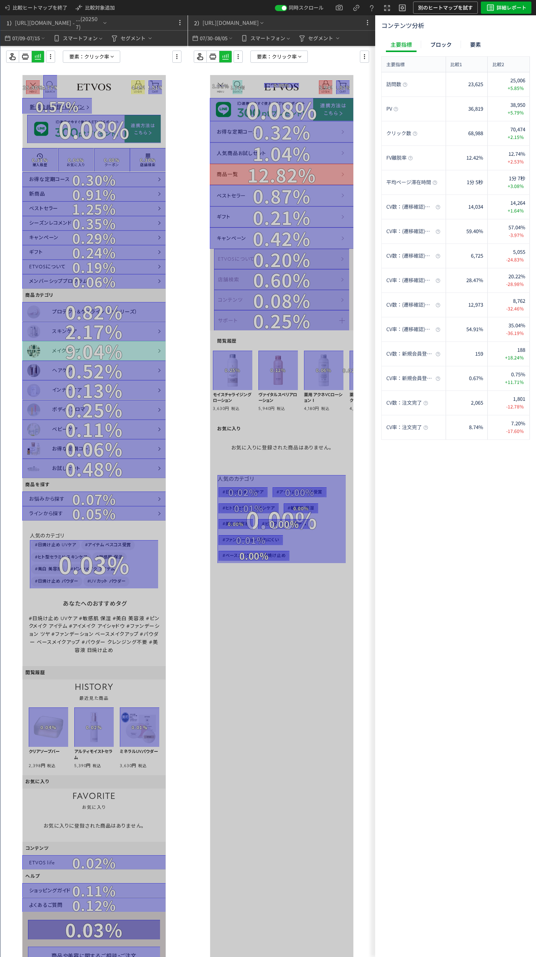
click at [238, 55] on use at bounding box center [238, 56] width 1 height 5
click at [0, 0] on icon at bounding box center [0, 0] width 0 height 0
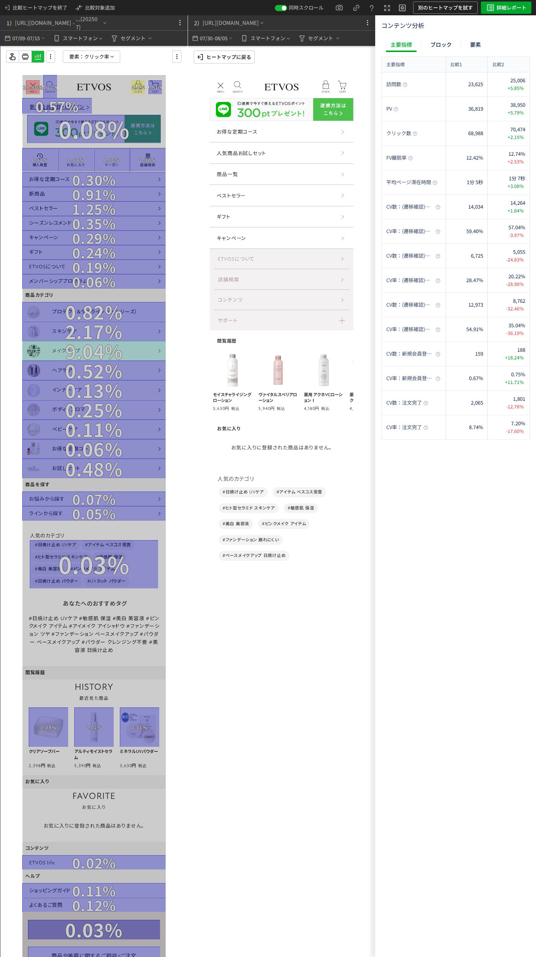
click at [281, 178] on div "商品一覧" at bounding box center [282, 174] width 144 height 21
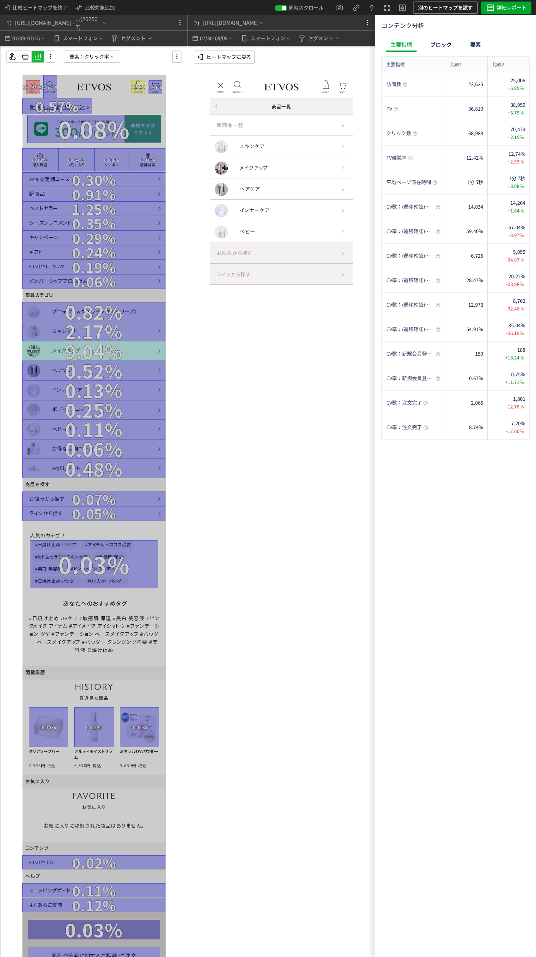
click at [236, 54] on p "ヒートマップに戻る" at bounding box center [228, 57] width 45 height 12
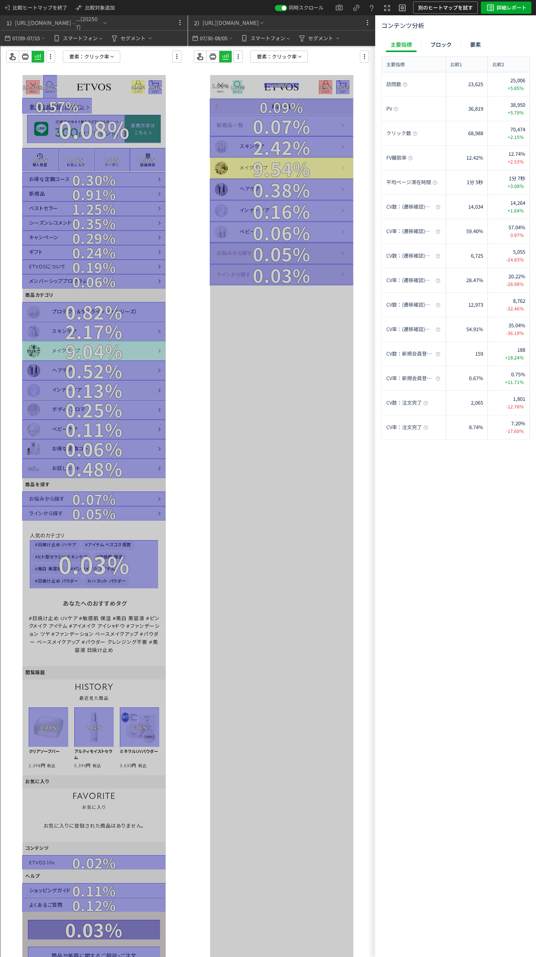
click at [289, 56] on span "クリック率" at bounding box center [284, 56] width 25 height 11
click at [282, 126] on button "クリック率" at bounding box center [279, 122] width 76 height 11
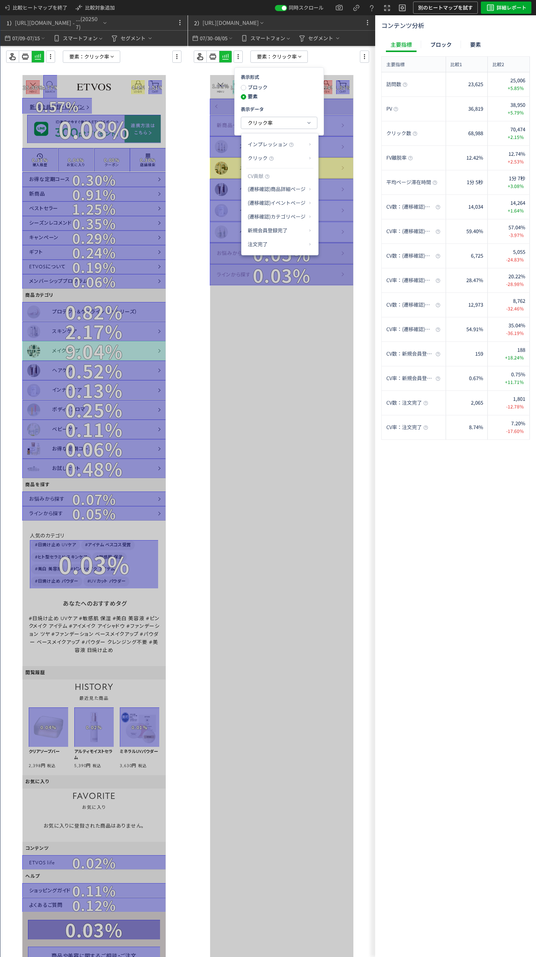
click at [283, 248] on p "注文完了" at bounding box center [277, 244] width 59 height 13
click at [335, 265] on li "CV貢献率" at bounding box center [333, 263] width 27 height 14
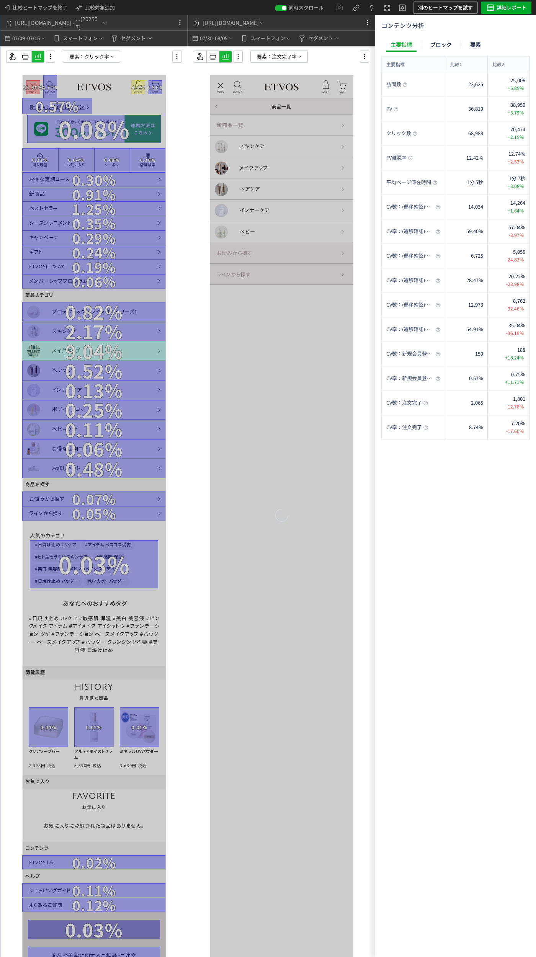
click at [112, 57] on icon at bounding box center [112, 57] width 6 height 6
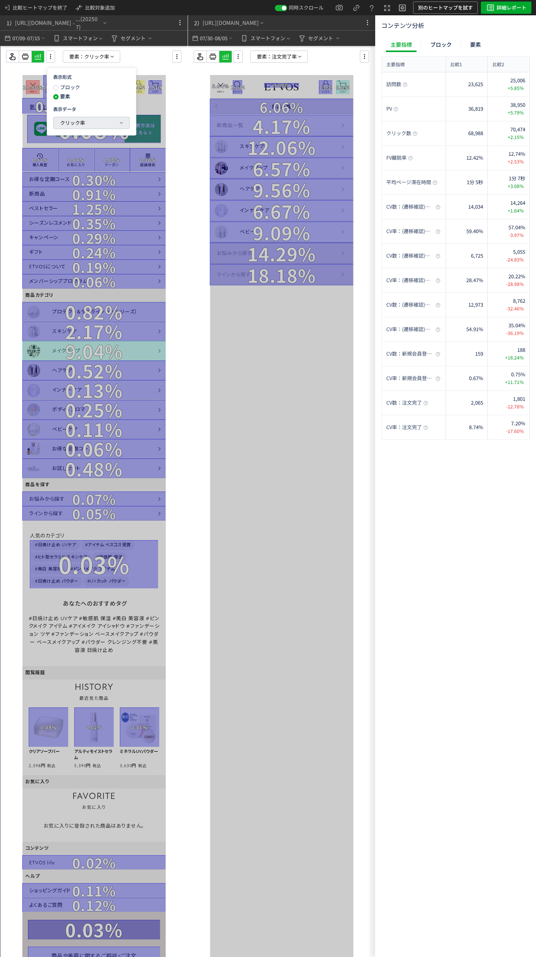
click at [121, 124] on icon "button" at bounding box center [121, 123] width 6 height 6
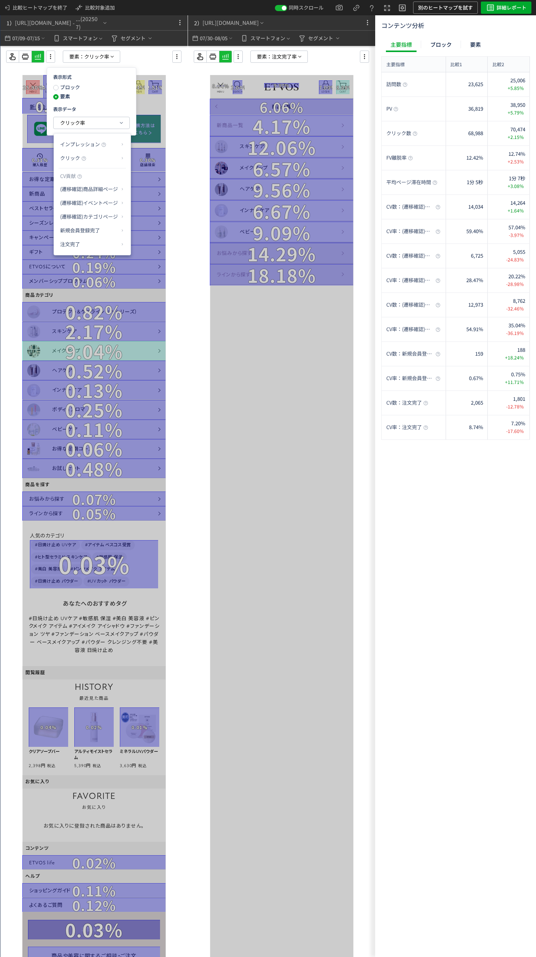
click at [97, 247] on p "注文完了" at bounding box center [89, 244] width 59 height 13
click at [140, 266] on li "CV貢献率" at bounding box center [145, 263] width 27 height 14
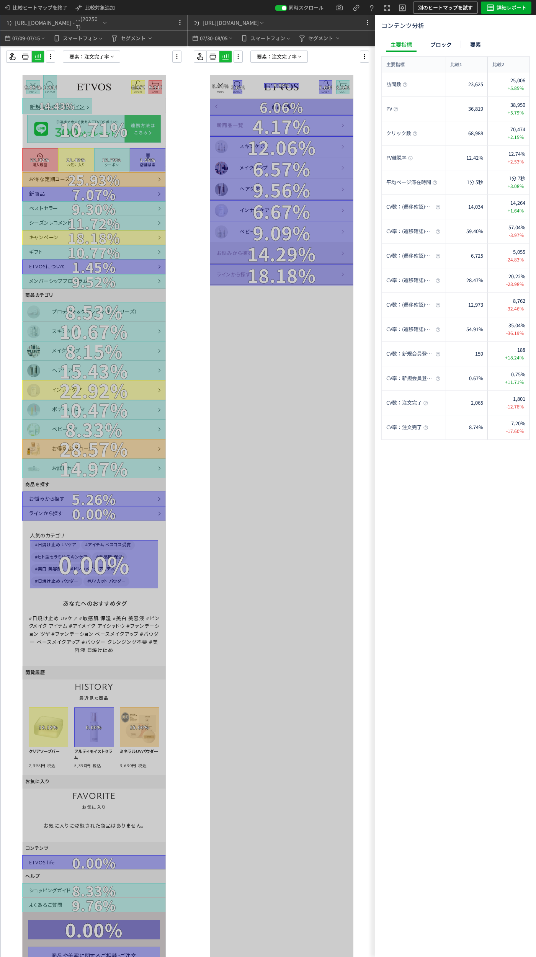
click at [299, 59] on icon at bounding box center [300, 57] width 6 height 6
click at [294, 126] on button "注文完了率" at bounding box center [279, 122] width 76 height 11
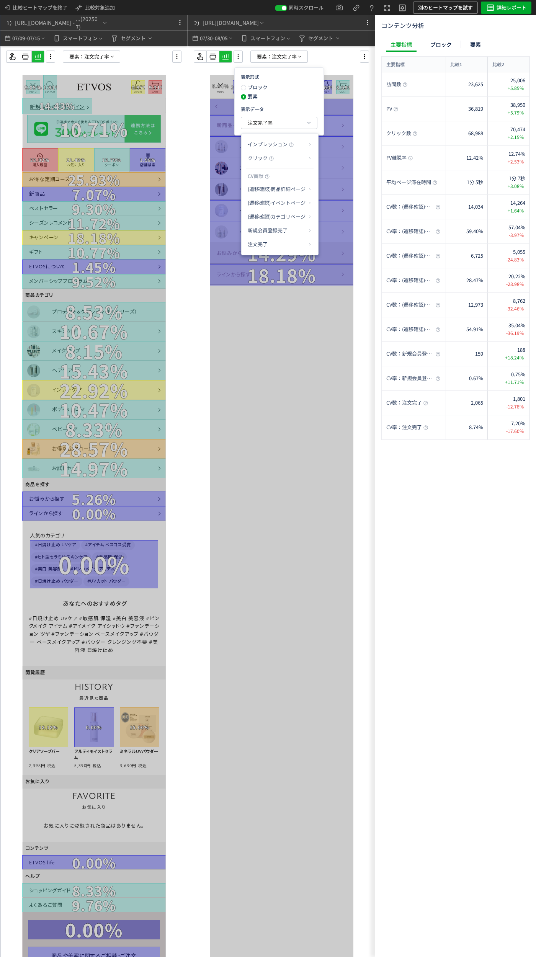
click at [291, 242] on p "注文完了" at bounding box center [277, 244] width 59 height 13
click at [335, 249] on li "CV貢献" at bounding box center [333, 249] width 27 height 14
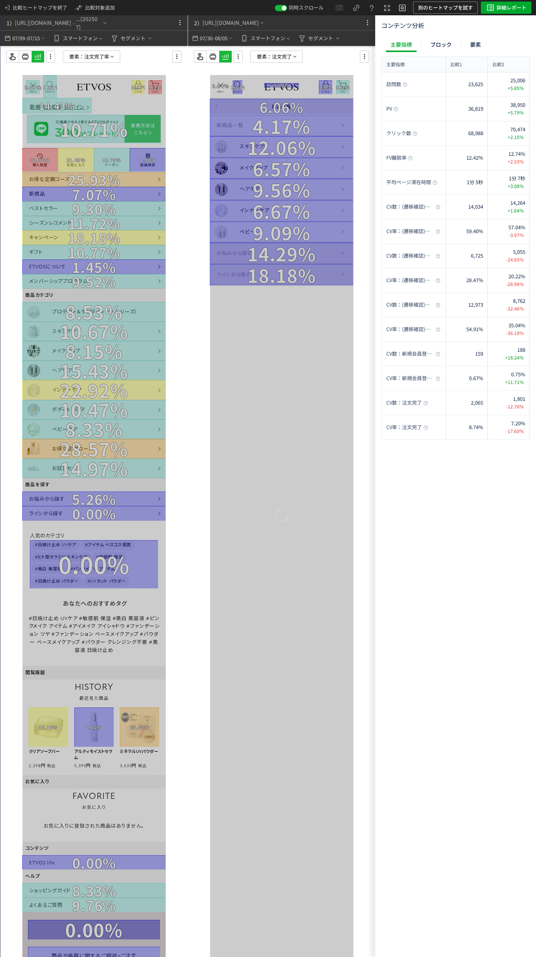
click at [100, 59] on span "注文完了率" at bounding box center [96, 56] width 25 height 11
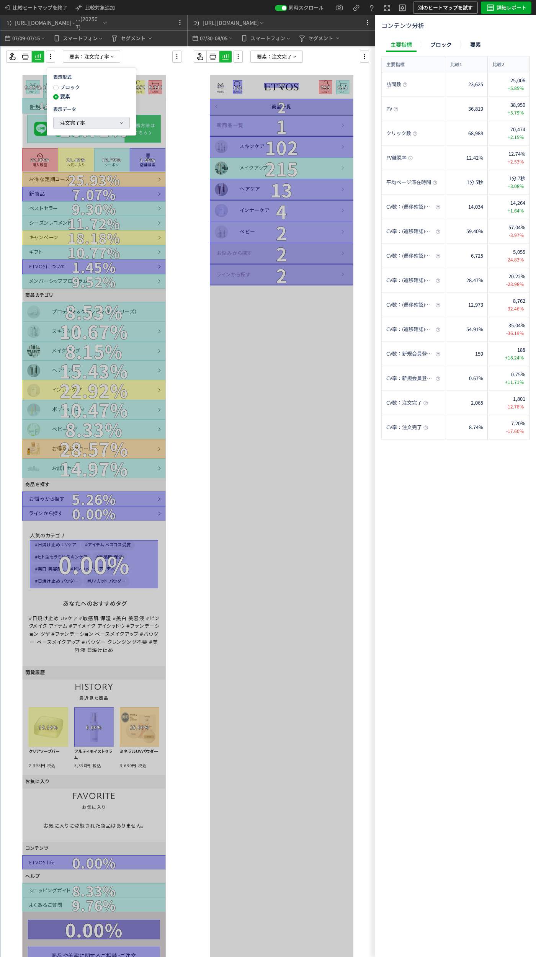
click at [0, 0] on button "注文完了率" at bounding box center [0, 0] width 0 height 0
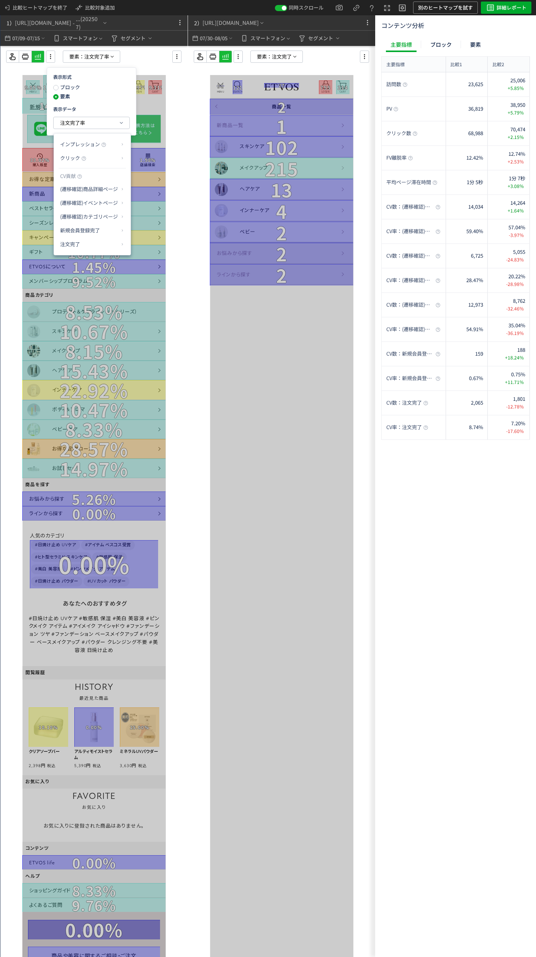
click at [0, 0] on ul "インプレッション クリック CV貢献 (遷移確認)商品詳細ページ (遷移確認)イベントページ (遷移確認)カテゴリページ 新規会員登録完了 注文完了" at bounding box center [0, 0] width 0 height 0
click at [104, 242] on p "注文完了" at bounding box center [89, 244] width 59 height 13
click at [154, 245] on li "CV貢献" at bounding box center [145, 249] width 27 height 14
